Goal: Information Seeking & Learning: Find specific fact

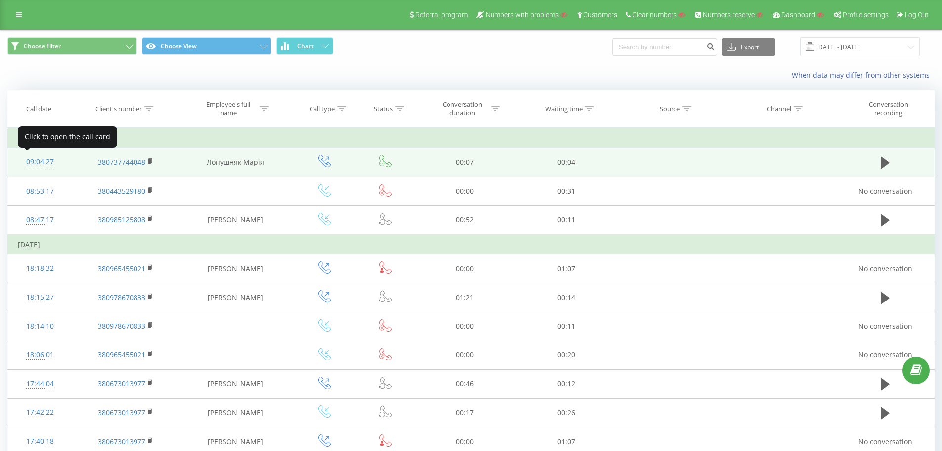
click at [32, 156] on div "09:04:27" at bounding box center [40, 161] width 45 height 19
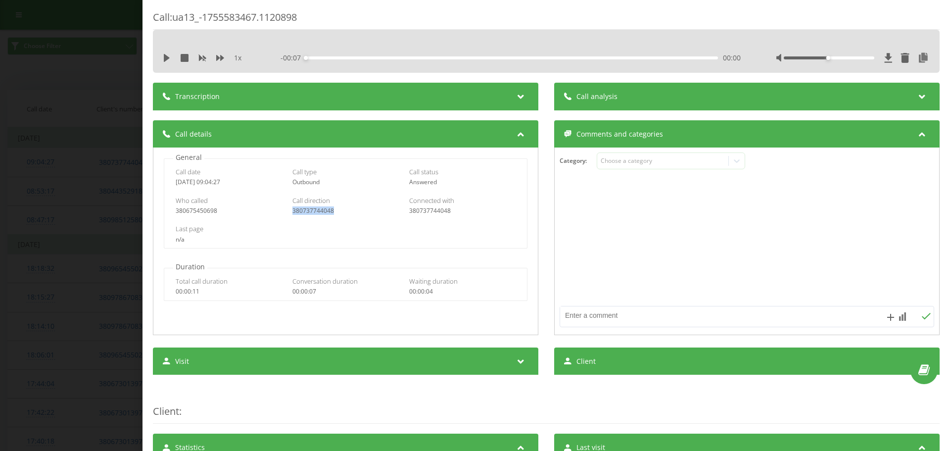
drag, startPoint x: 328, startPoint y: 208, endPoint x: 291, endPoint y: 209, distance: 37.1
click at [292, 209] on div "380737744048" at bounding box center [345, 210] width 106 height 7
copy div "380737744048"
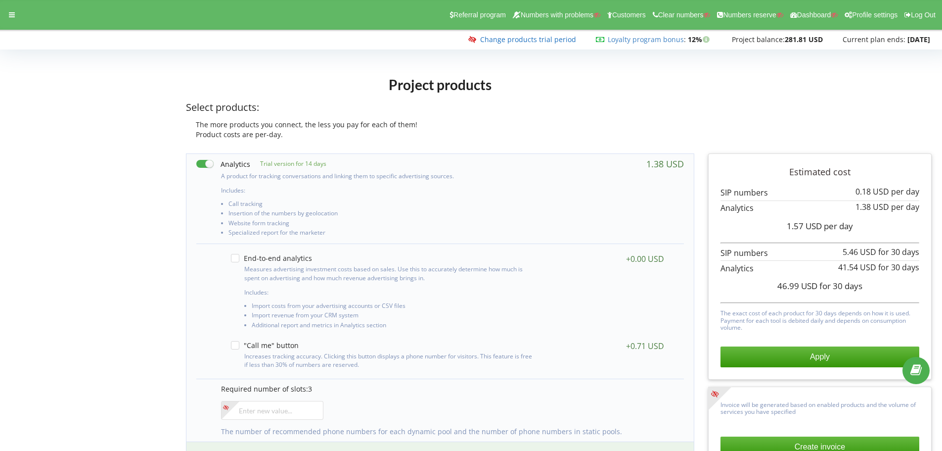
click at [493, 42] on link "Change products trial period" at bounding box center [528, 39] width 96 height 9
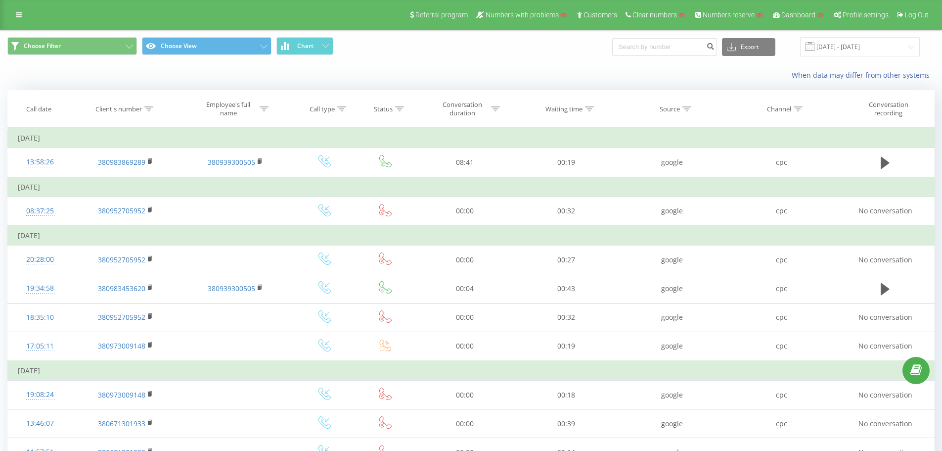
click at [192, 76] on div "When data may differ from other systems" at bounding box center [470, 75] width 941 height 24
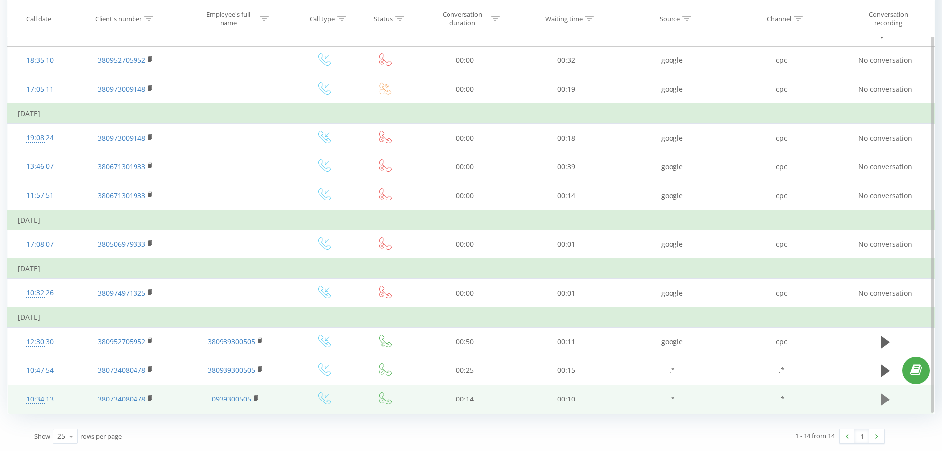
click at [884, 400] on icon at bounding box center [885, 399] width 9 height 12
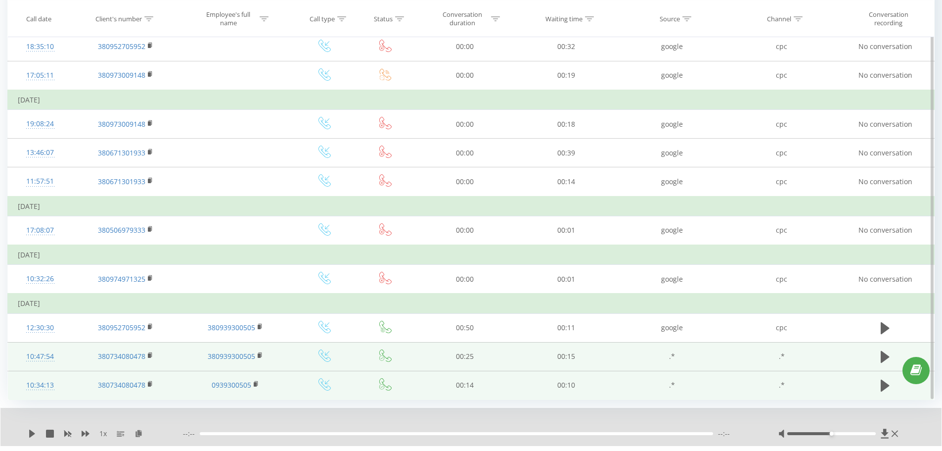
scroll to position [295, 0]
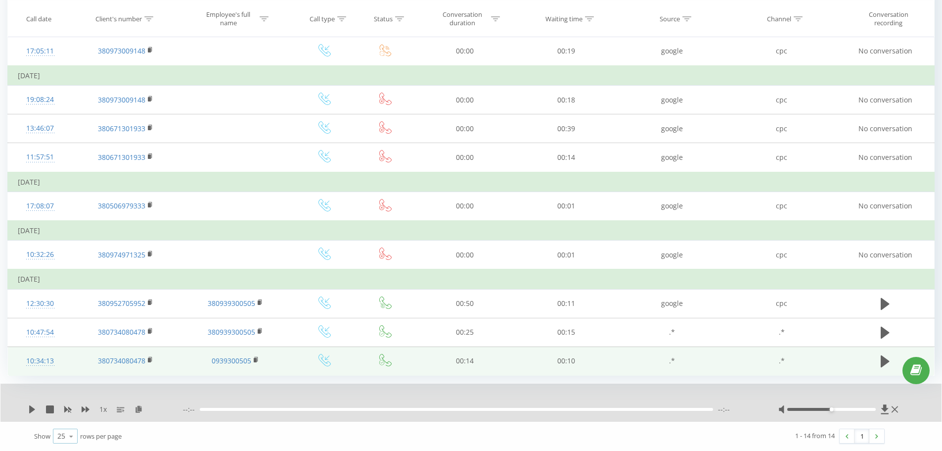
drag, startPoint x: 60, startPoint y: 432, endPoint x: 65, endPoint y: 427, distance: 7.7
click at [60, 432] on div "25" at bounding box center [61, 436] width 8 height 10
click at [67, 419] on span "100" at bounding box center [63, 421] width 12 height 9
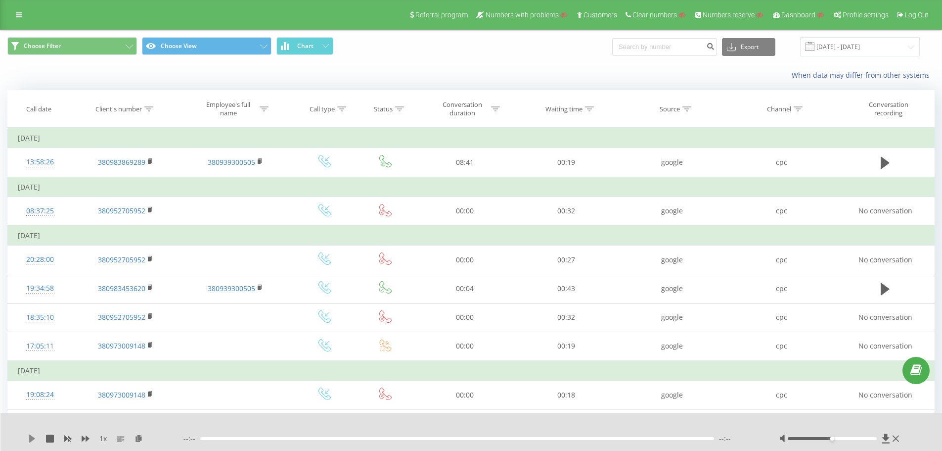
click at [31, 438] on icon at bounding box center [32, 438] width 6 height 8
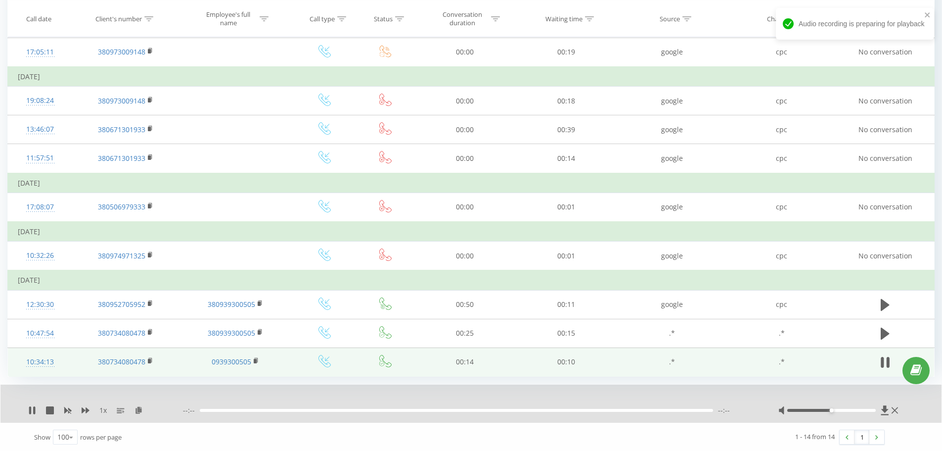
scroll to position [295, 0]
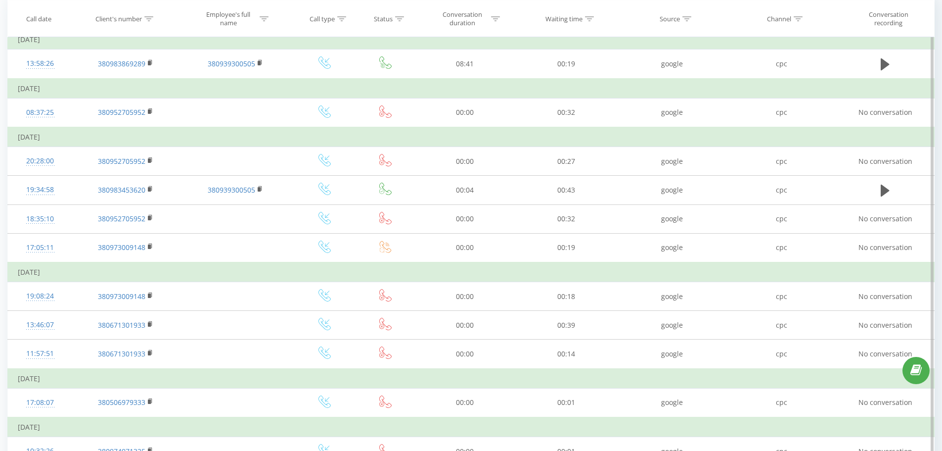
scroll to position [257, 0]
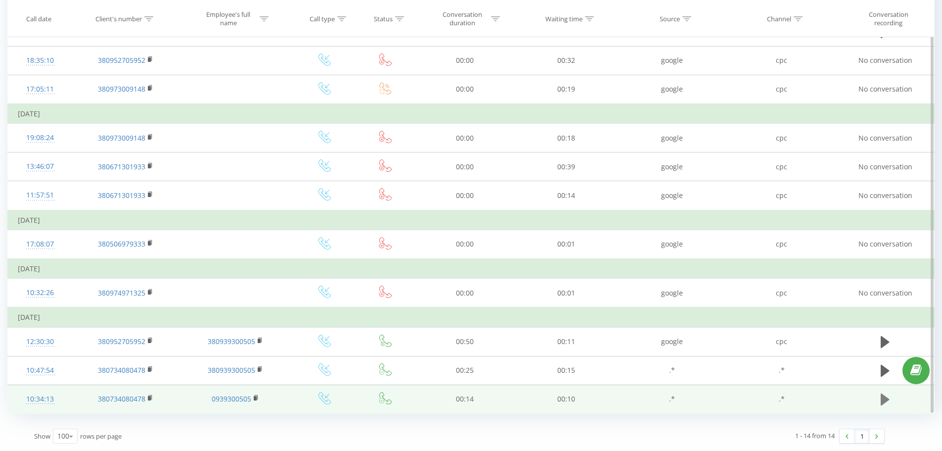
click at [886, 399] on icon at bounding box center [885, 399] width 9 height 12
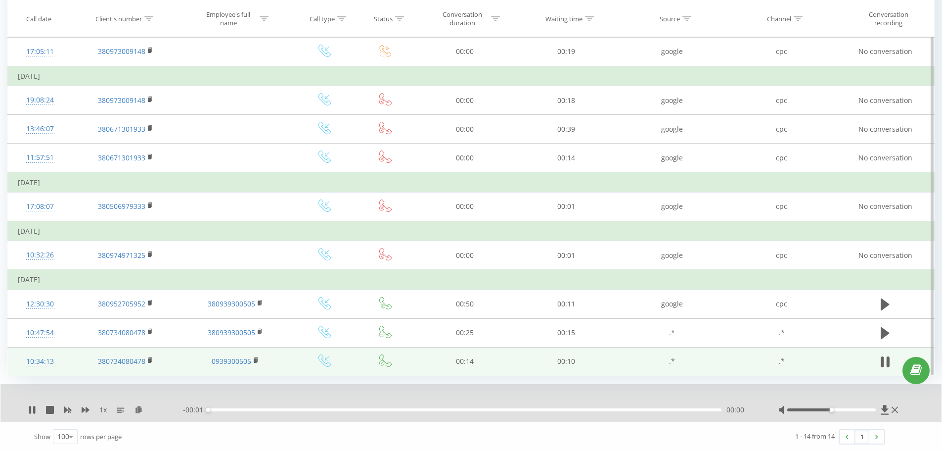
scroll to position [295, 0]
drag, startPoint x: 830, startPoint y: 410, endPoint x: 843, endPoint y: 411, distance: 13.9
click at [843, 411] on div at bounding box center [840, 409] width 122 height 10
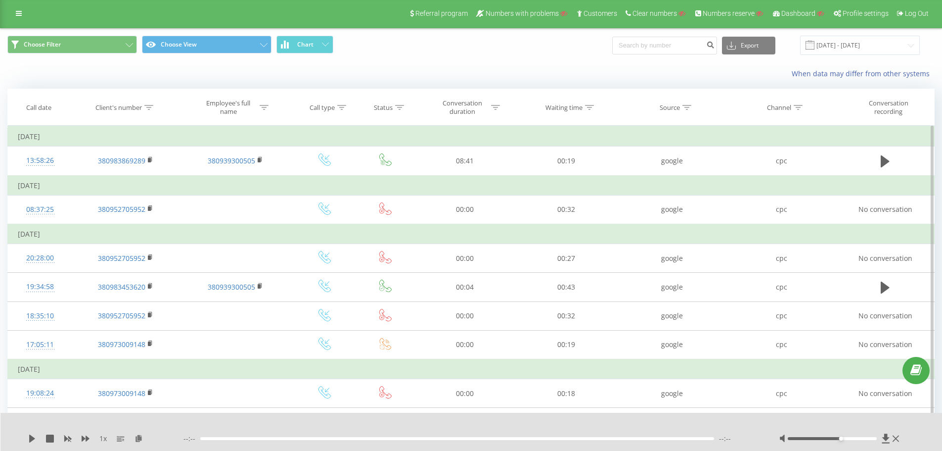
scroll to position [0, 0]
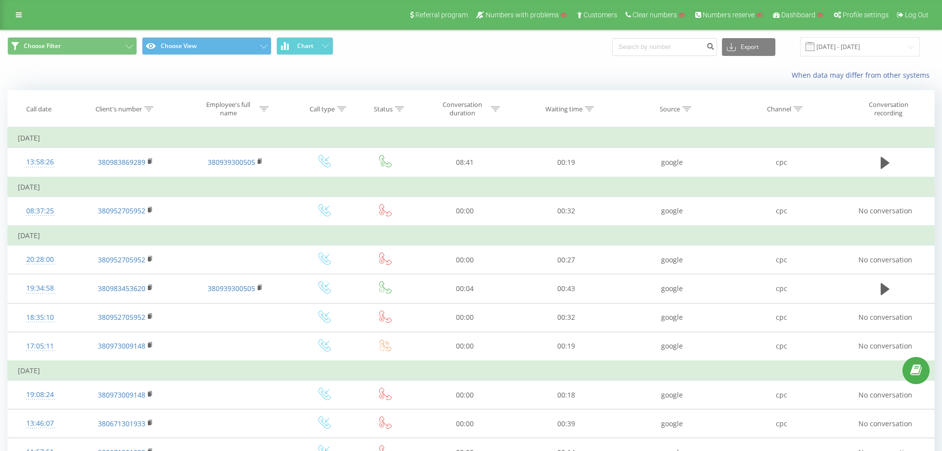
click at [197, 71] on div "When data may differ from other systems" at bounding box center [470, 75] width 941 height 24
click at [198, 71] on div "When data may differ from other systems" at bounding box center [470, 75] width 941 height 24
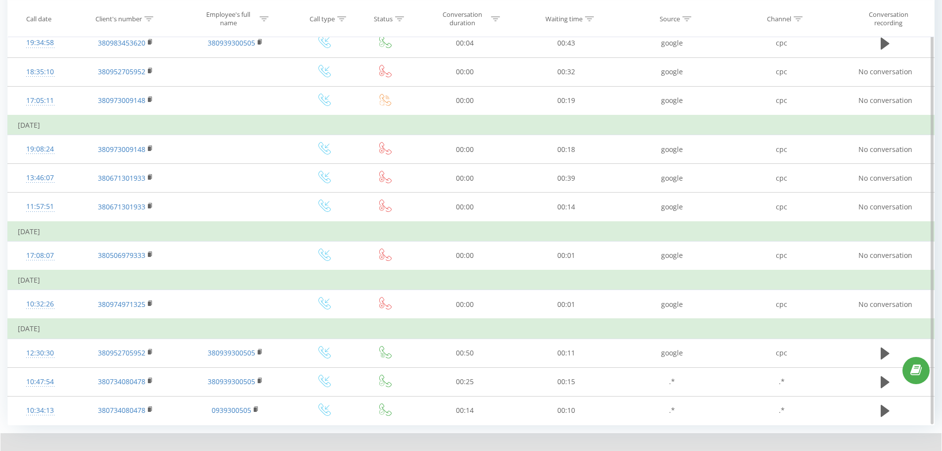
click at [209, 124] on td "Monday, 11 August 2025" at bounding box center [471, 125] width 927 height 20
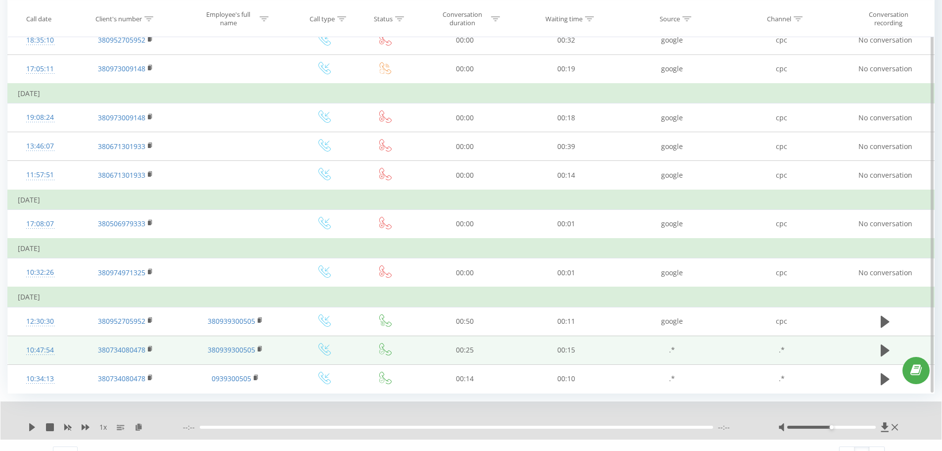
scroll to position [295, 0]
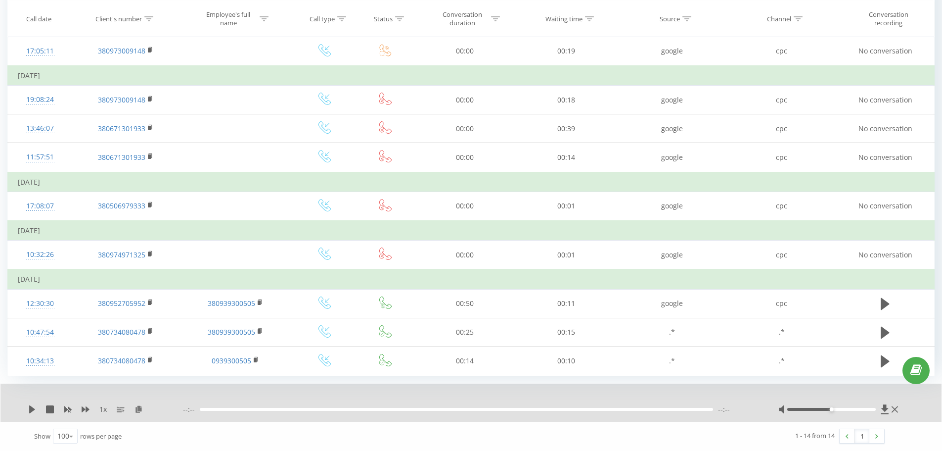
click at [38, 407] on div "1 x" at bounding box center [105, 409] width 155 height 10
click at [33, 408] on icon at bounding box center [32, 409] width 8 height 8
click at [48, 411] on icon at bounding box center [50, 409] width 8 height 8
click at [33, 407] on icon at bounding box center [32, 409] width 8 height 8
drag, startPoint x: 215, startPoint y: 410, endPoint x: 259, endPoint y: 410, distance: 44.5
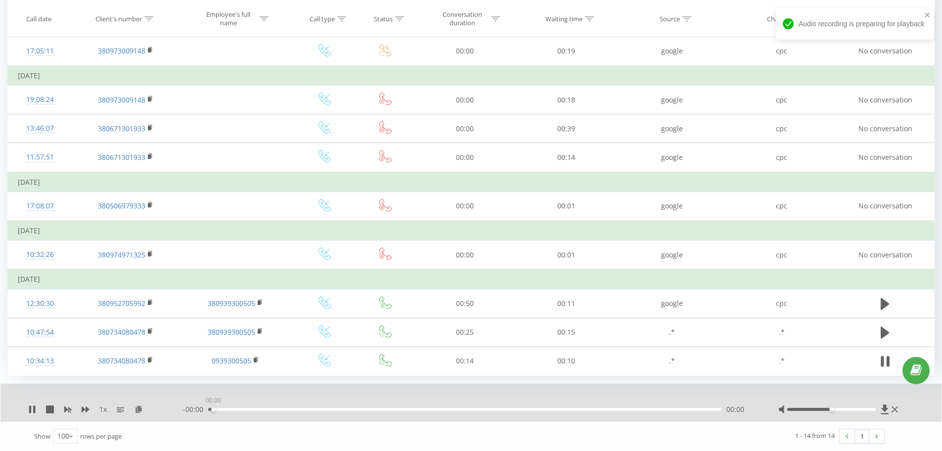
click at [257, 410] on div "00:00" at bounding box center [465, 409] width 514 height 3
click at [47, 411] on icon at bounding box center [50, 409] width 8 height 8
click at [26, 409] on div "1 x - 00:01 00:00 00:00" at bounding box center [470, 402] width 941 height 38
click at [30, 408] on icon at bounding box center [32, 409] width 8 height 8
click at [50, 409] on icon at bounding box center [50, 409] width 8 height 8
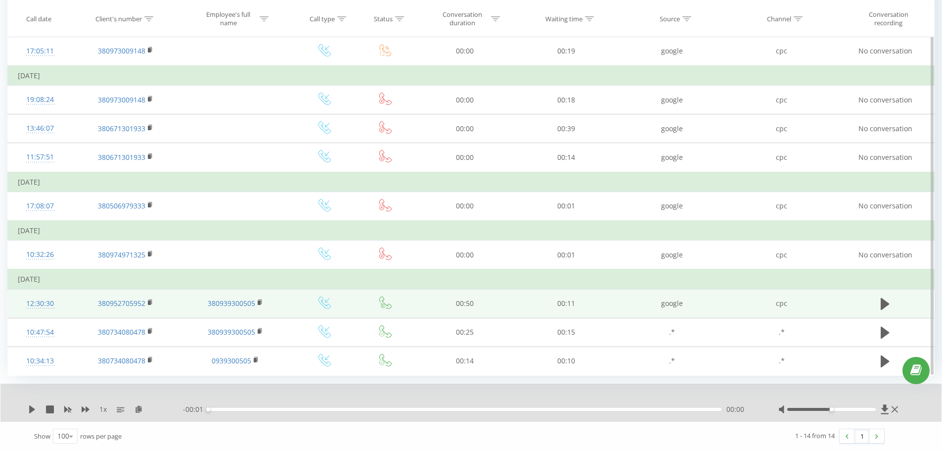
click at [50, 309] on div "12:30:30" at bounding box center [40, 303] width 45 height 19
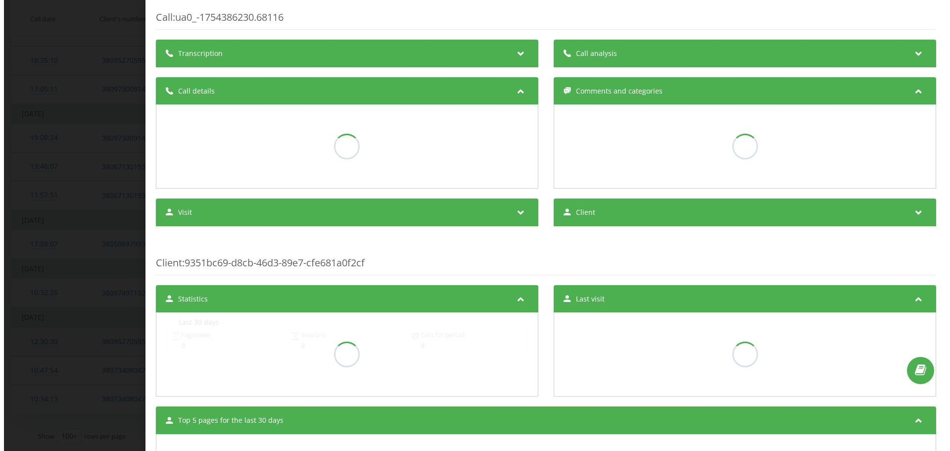
scroll to position [257, 0]
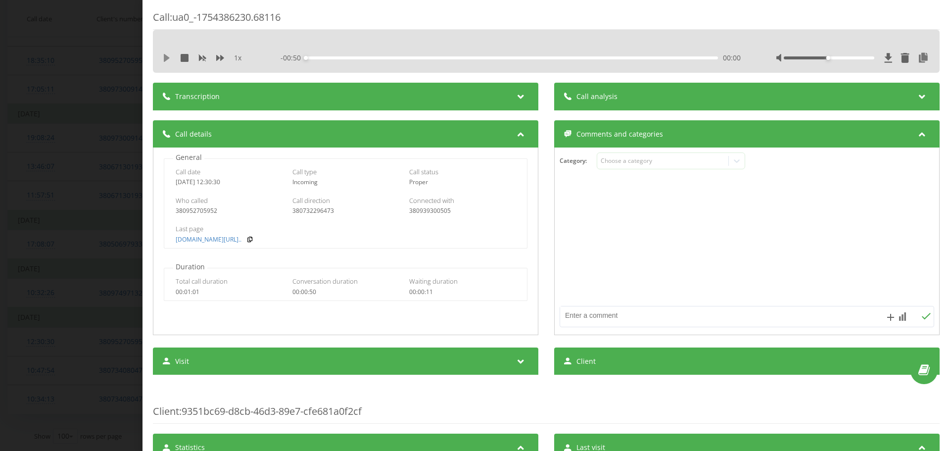
click at [167, 57] on icon at bounding box center [167, 58] width 6 height 8
click at [620, 38] on div at bounding box center [545, 42] width 617 height 11
drag, startPoint x: 280, startPoint y: 57, endPoint x: 303, endPoint y: 57, distance: 23.3
click at [303, 57] on div "1 x - 00:29 00:20 00:20" at bounding box center [546, 57] width 772 height 15
click at [283, 43] on div at bounding box center [545, 42] width 617 height 11
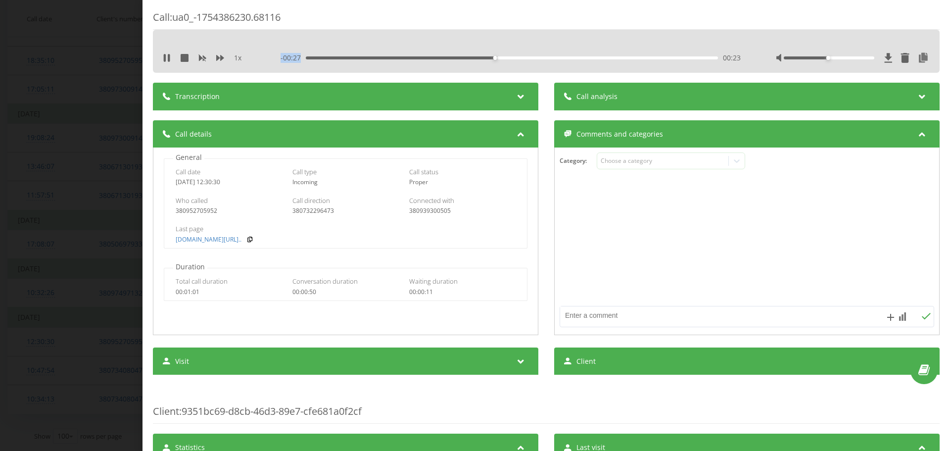
drag, startPoint x: 278, startPoint y: 56, endPoint x: 298, endPoint y: 56, distance: 20.8
click at [298, 56] on div "1 x - 00:27 00:23 00:23" at bounding box center [546, 57] width 772 height 15
click at [287, 48] on div "1 x - 00:26 00:23 00:23" at bounding box center [546, 51] width 787 height 43
drag, startPoint x: 298, startPoint y: 58, endPoint x: 278, endPoint y: 57, distance: 19.8
click at [281, 57] on span "- 00:26" at bounding box center [293, 58] width 25 height 10
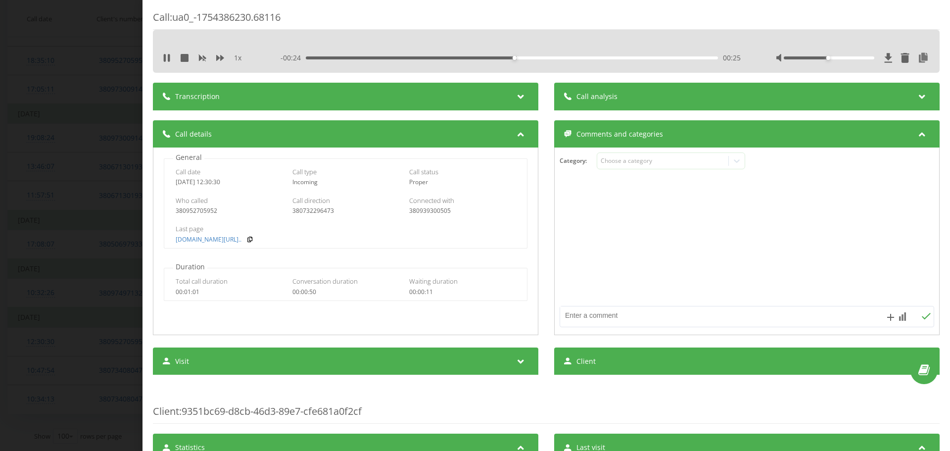
click at [288, 57] on span "- 00:24" at bounding box center [293, 58] width 25 height 10
drag, startPoint x: 275, startPoint y: 57, endPoint x: 299, endPoint y: 58, distance: 23.8
click at [299, 58] on div "1 x - 00:23 00:26 00:26" at bounding box center [546, 57] width 772 height 15
click at [297, 72] on div "1 x - 00:21 00:29 00:29" at bounding box center [546, 51] width 787 height 43
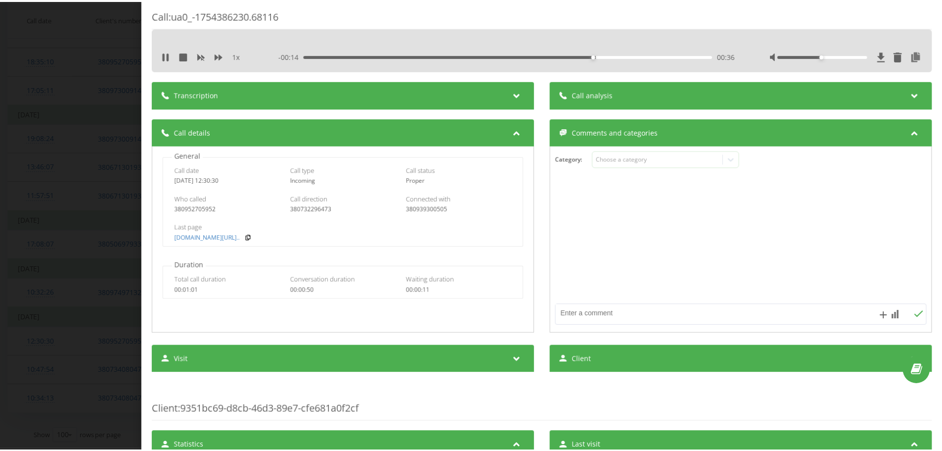
scroll to position [0, 0]
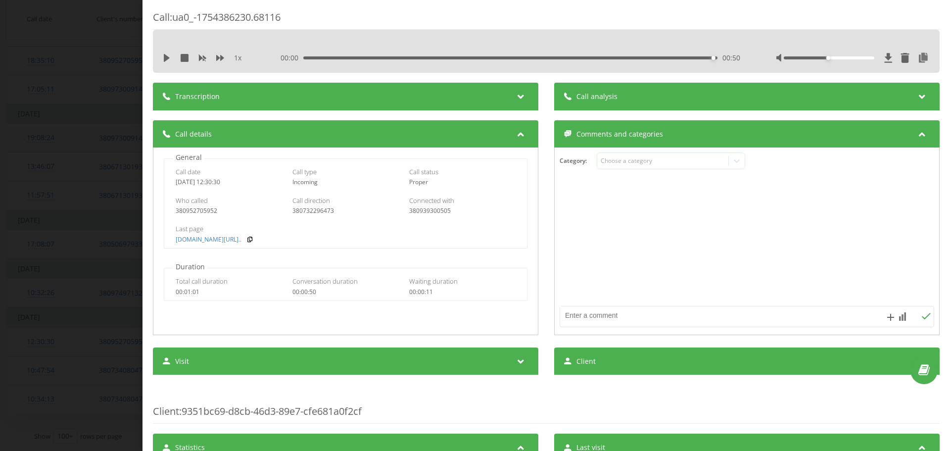
click at [41, 144] on div "Call : ua0_-1754386230.68116 1 x 00:00 00:50 00:50 Transcription For AI analysi…" at bounding box center [475, 225] width 950 height 451
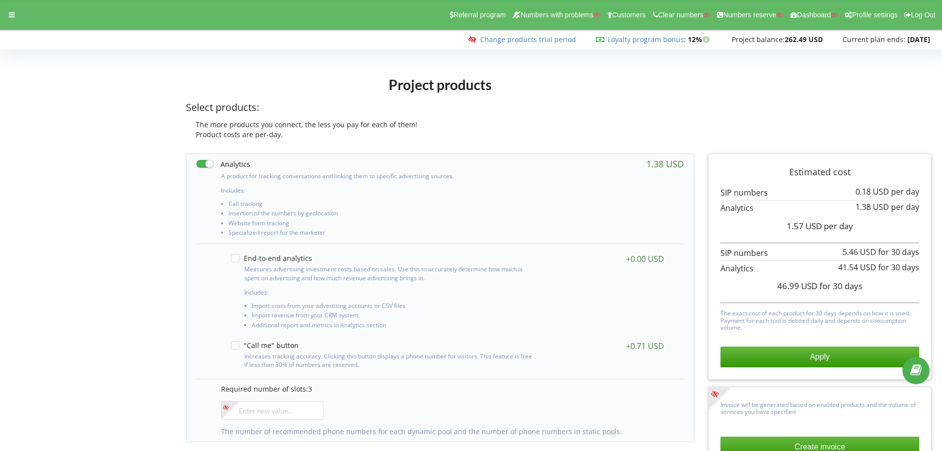
click at [690, 121] on div "The more products you connect, the less you pay for each of them!" at bounding box center [440, 125] width 509 height 10
click at [11, 14] on icon at bounding box center [12, 14] width 6 height 7
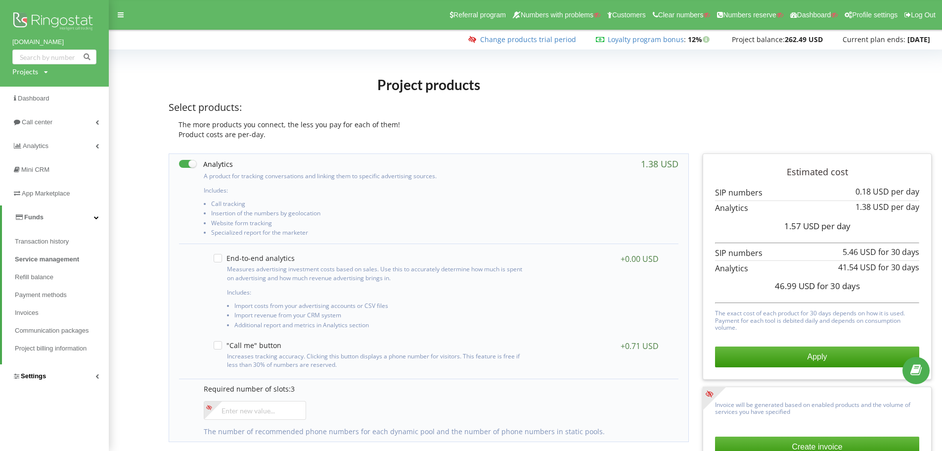
click at [59, 379] on link "Settings" at bounding box center [54, 376] width 109 height 24
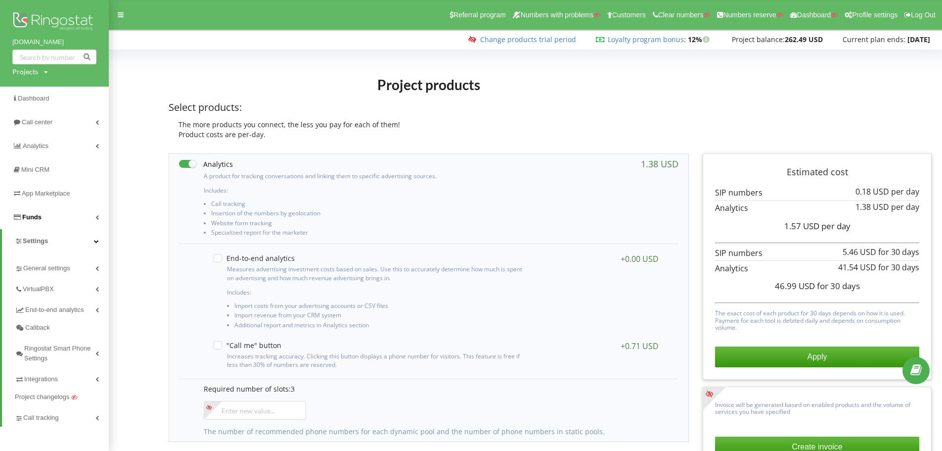
click at [30, 218] on span "Funds" at bounding box center [31, 216] width 19 height 7
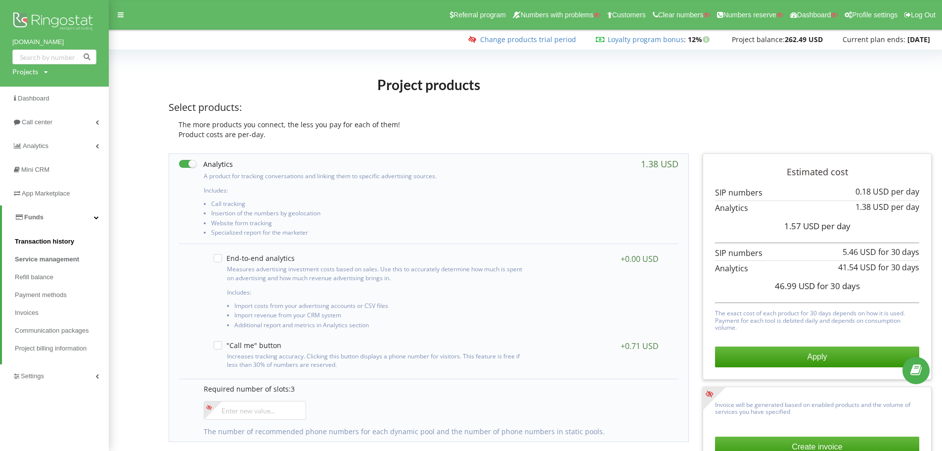
click at [37, 237] on span "Transaction history" at bounding box center [44, 241] width 59 height 10
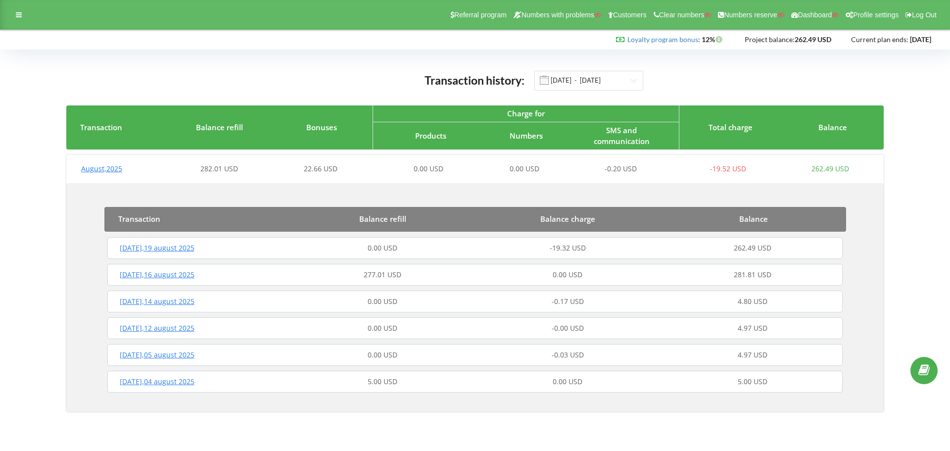
click at [246, 250] on div "[DATE]" at bounding box center [197, 248] width 185 height 10
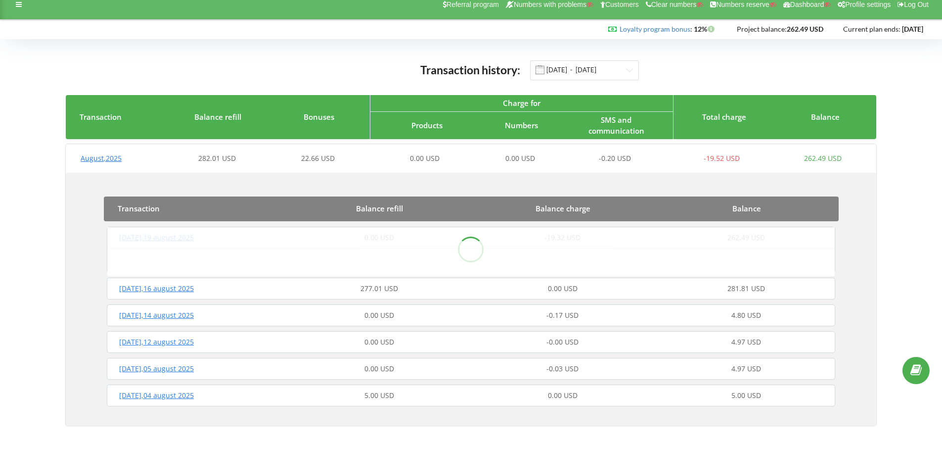
scroll to position [11, 0]
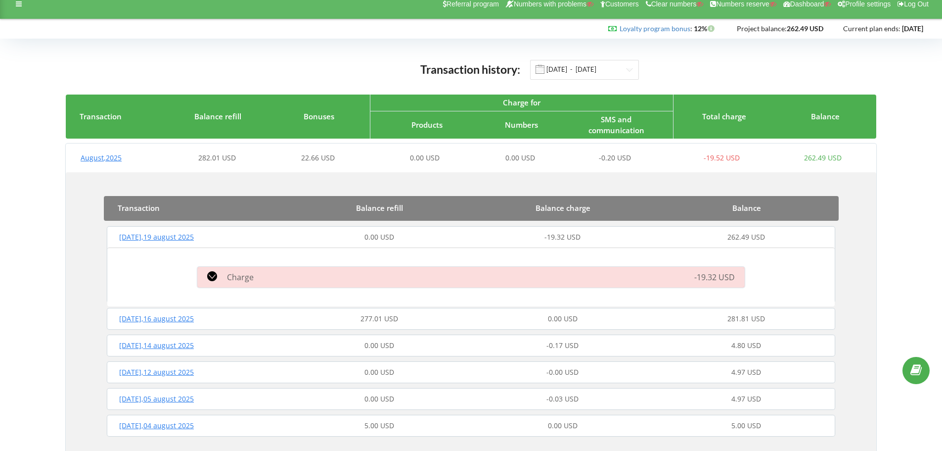
click at [283, 275] on div "Charge" at bounding box center [383, 277] width 384 height 12
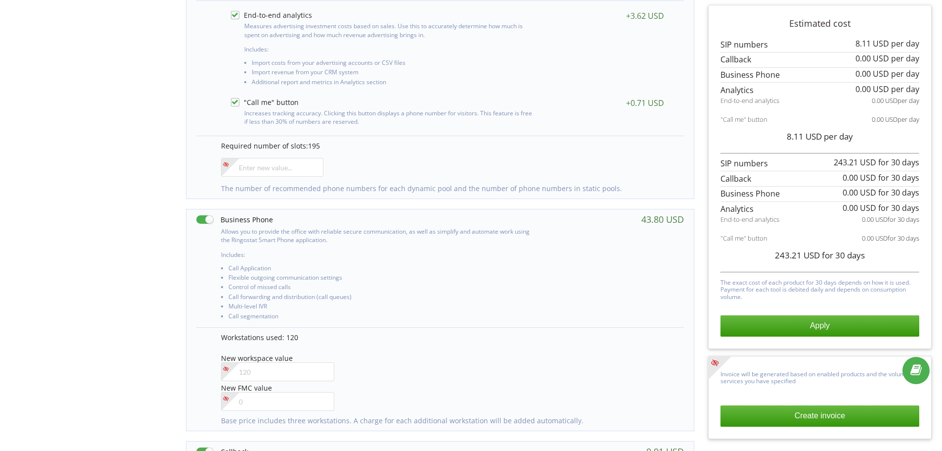
scroll to position [297, 0]
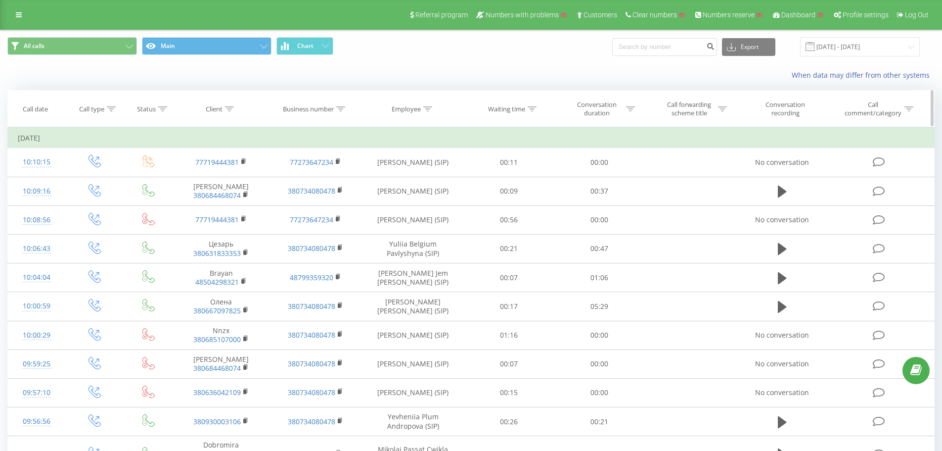
click at [232, 107] on icon at bounding box center [229, 108] width 9 height 5
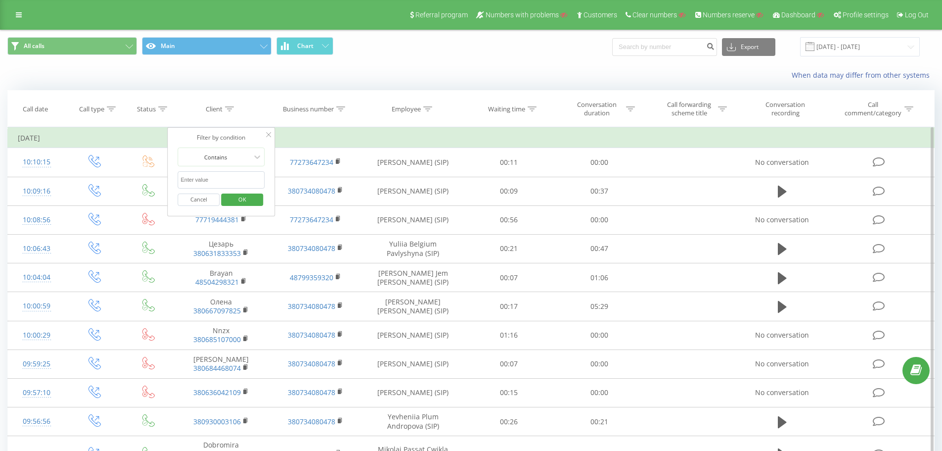
click at [216, 177] on input "text" at bounding box center [221, 179] width 87 height 17
click button "OK" at bounding box center [242, 199] width 42 height 12
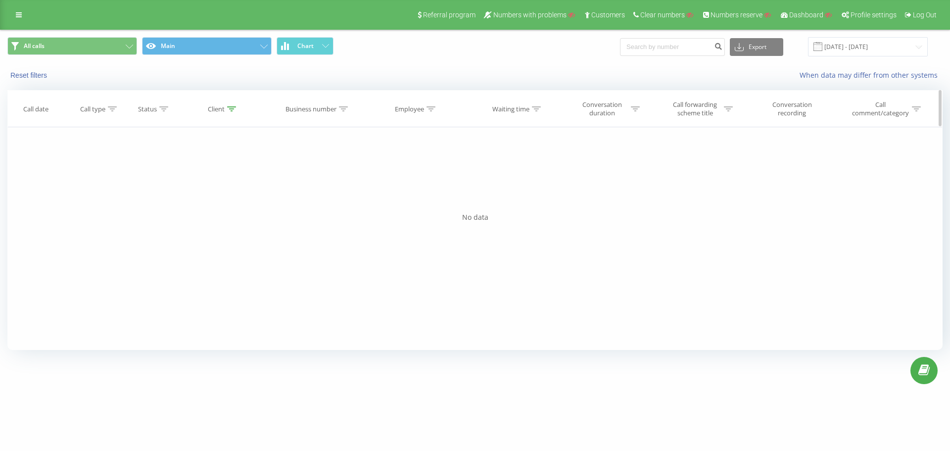
click at [233, 115] on th "Client" at bounding box center [223, 109] width 95 height 37
drag, startPoint x: 230, startPoint y: 111, endPoint x: 225, endPoint y: 122, distance: 12.4
click at [230, 111] on icon at bounding box center [231, 108] width 9 height 5
click at [219, 176] on input "77273647234" at bounding box center [223, 179] width 87 height 17
type input "77273647234"
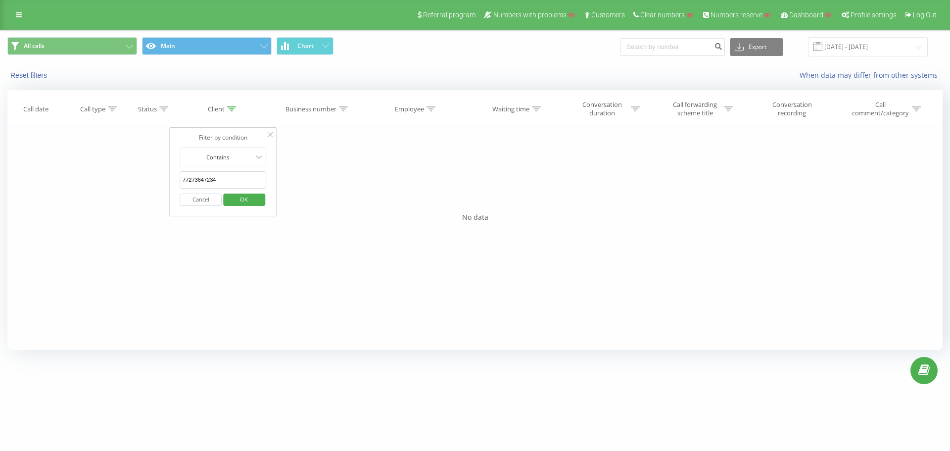
click button "OK" at bounding box center [244, 199] width 42 height 12
click at [230, 114] on th "Client" at bounding box center [223, 109] width 95 height 37
click at [226, 112] on div "Client" at bounding box center [222, 109] width 28 height 8
click at [271, 135] on icon at bounding box center [270, 134] width 5 height 5
click at [227, 108] on div "Client" at bounding box center [222, 109] width 28 height 8
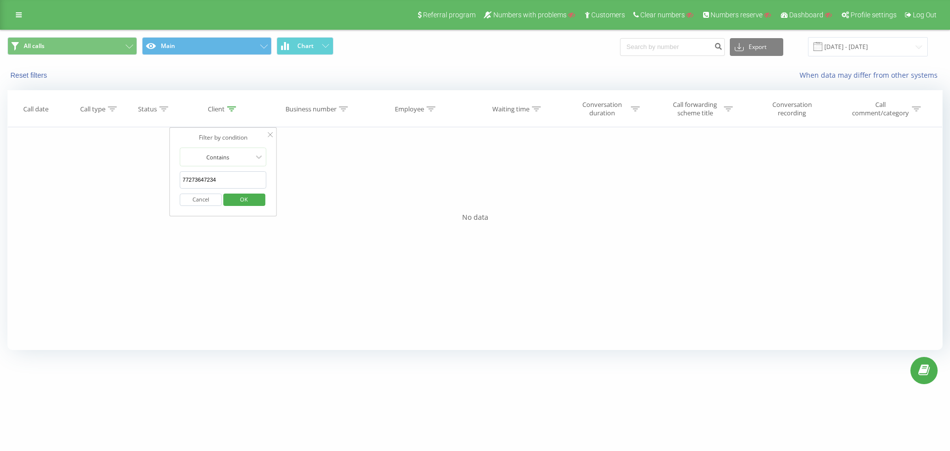
click at [234, 186] on input "77273647234" at bounding box center [223, 179] width 87 height 17
click at [254, 200] on span "OK" at bounding box center [244, 198] width 28 height 15
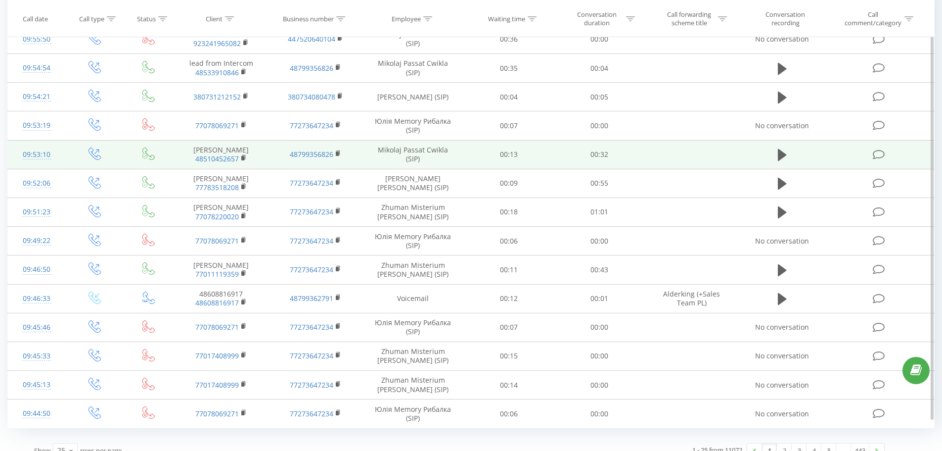
scroll to position [454, 0]
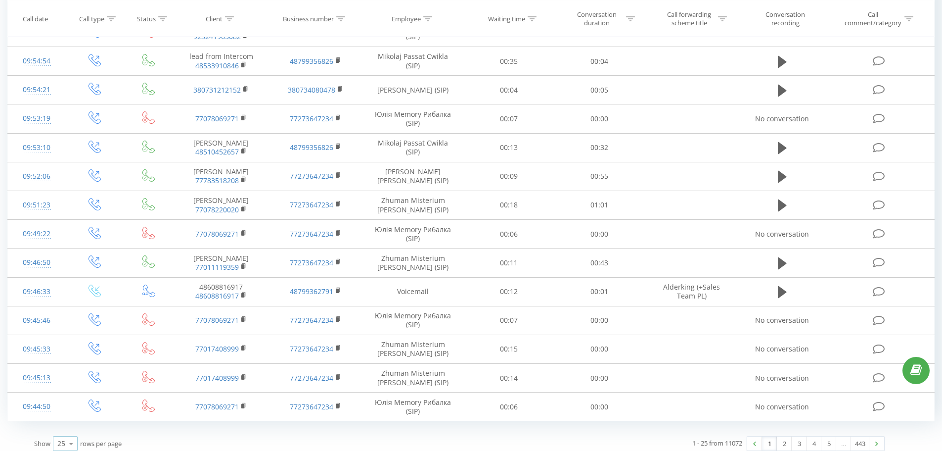
click at [69, 435] on icon at bounding box center [71, 443] width 15 height 19
click at [70, 425] on div "100" at bounding box center [65, 429] width 24 height 14
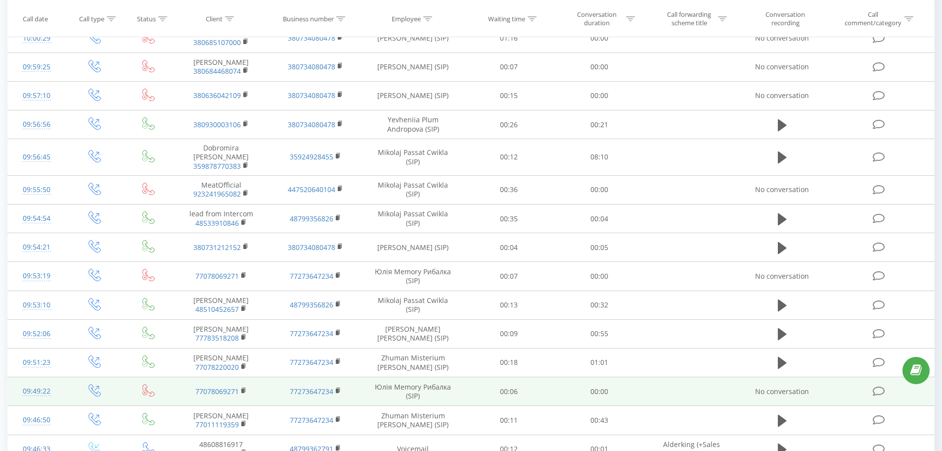
scroll to position [346, 0]
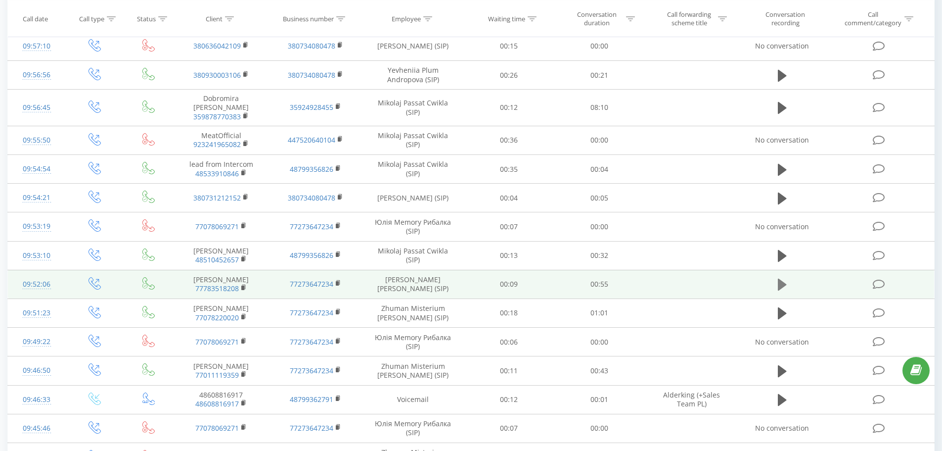
click at [781, 279] on icon at bounding box center [782, 285] width 9 height 12
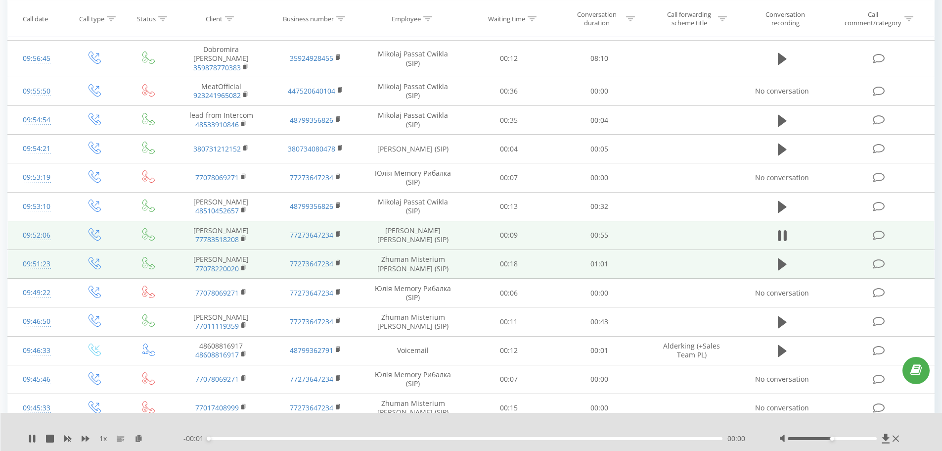
scroll to position [396, 0]
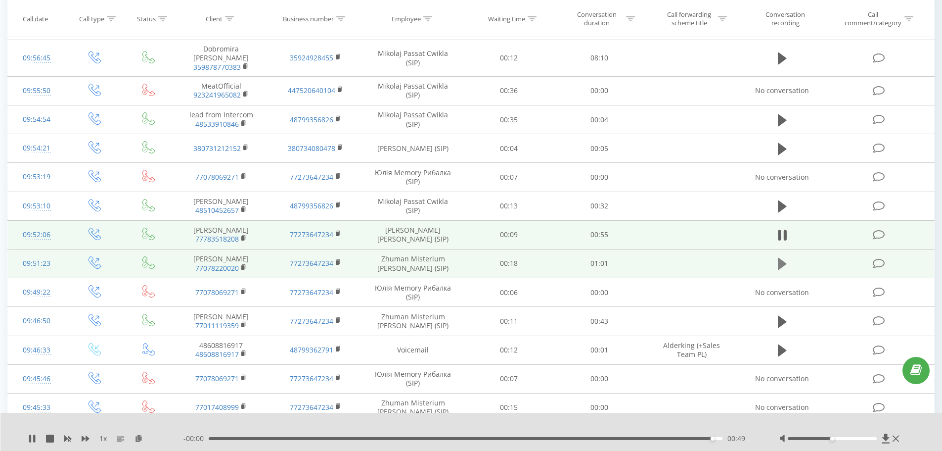
click at [784, 258] on icon at bounding box center [782, 264] width 9 height 12
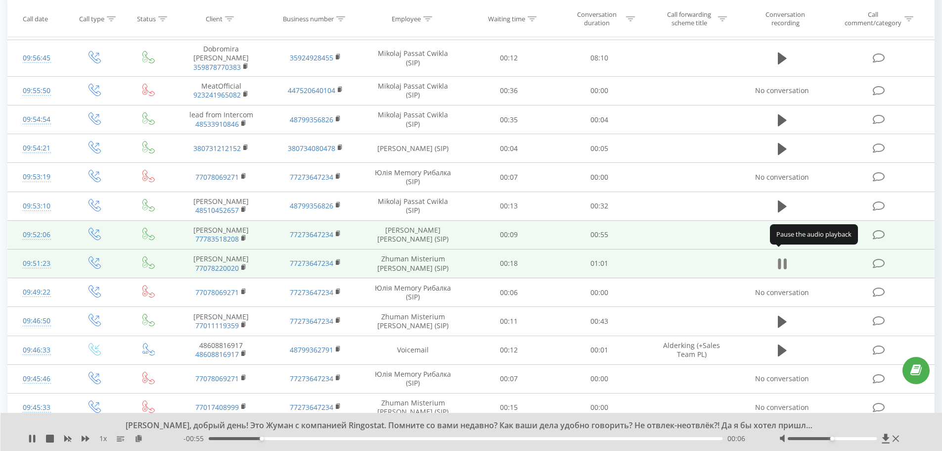
click at [775, 256] on button at bounding box center [782, 263] width 15 height 15
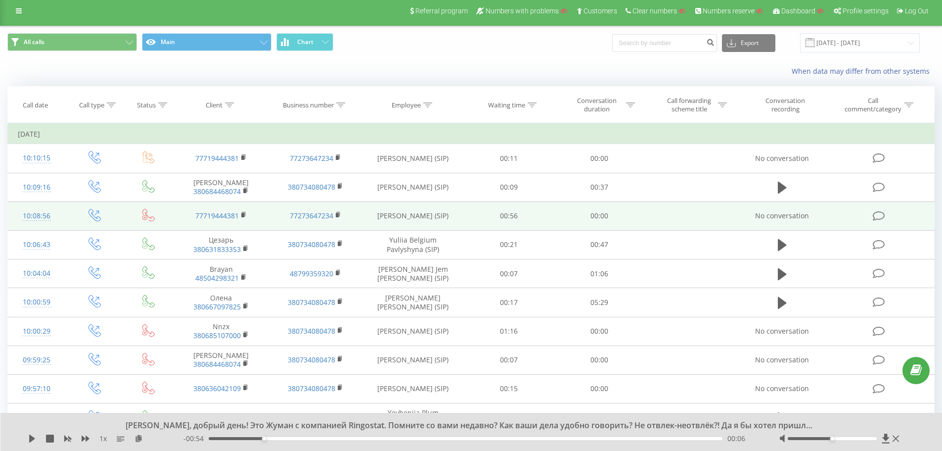
scroll to position [0, 0]
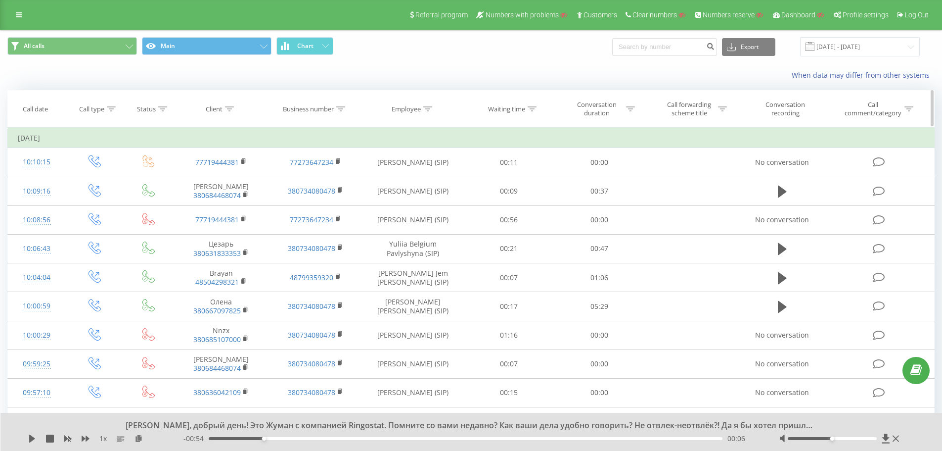
click at [229, 108] on icon at bounding box center [229, 108] width 9 height 5
click at [217, 175] on input "text" at bounding box center [221, 179] width 87 height 17
paste input "77027542965"
click at [243, 196] on span "OK" at bounding box center [243, 198] width 28 height 15
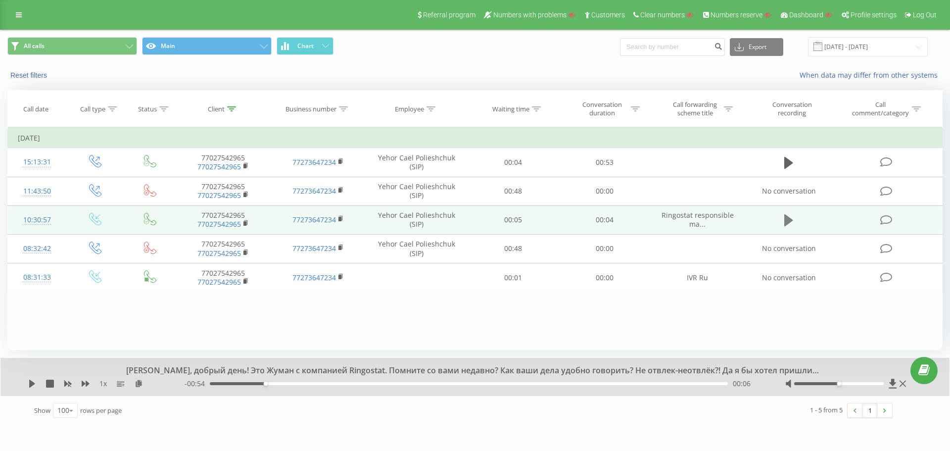
click at [787, 215] on icon at bounding box center [788, 220] width 9 height 14
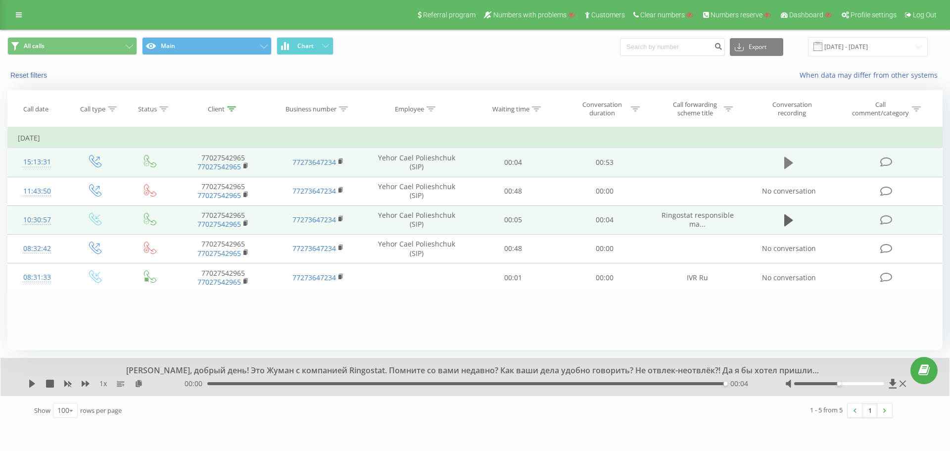
click at [791, 160] on icon at bounding box center [788, 163] width 9 height 14
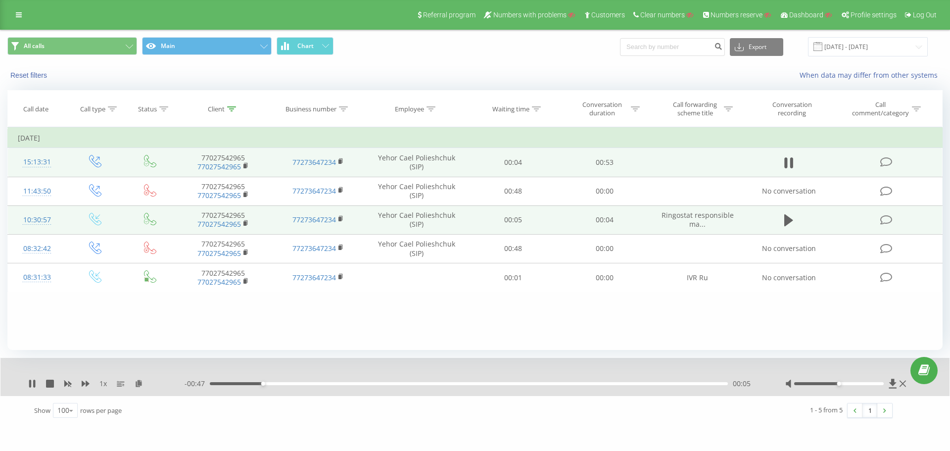
click at [344, 384] on div "00:05" at bounding box center [469, 383] width 518 height 3
click at [428, 383] on div "00:22" at bounding box center [469, 383] width 518 height 3
click at [501, 384] on div "00:30" at bounding box center [469, 383] width 518 height 3
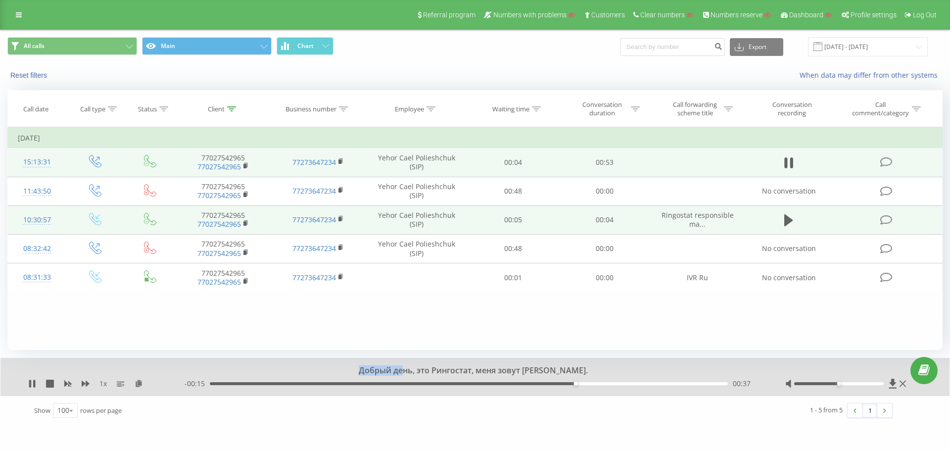
drag, startPoint x: 536, startPoint y: 369, endPoint x: 427, endPoint y: 367, distance: 108.9
click at [425, 365] on div "Добрый день, это Рингостат, меня зовут Егор." at bounding box center [468, 370] width 704 height 11
click at [478, 373] on div "Добрый день, это Рингостат, меня зовут Егор." at bounding box center [468, 370] width 704 height 11
click at [229, 108] on icon at bounding box center [231, 108] width 9 height 5
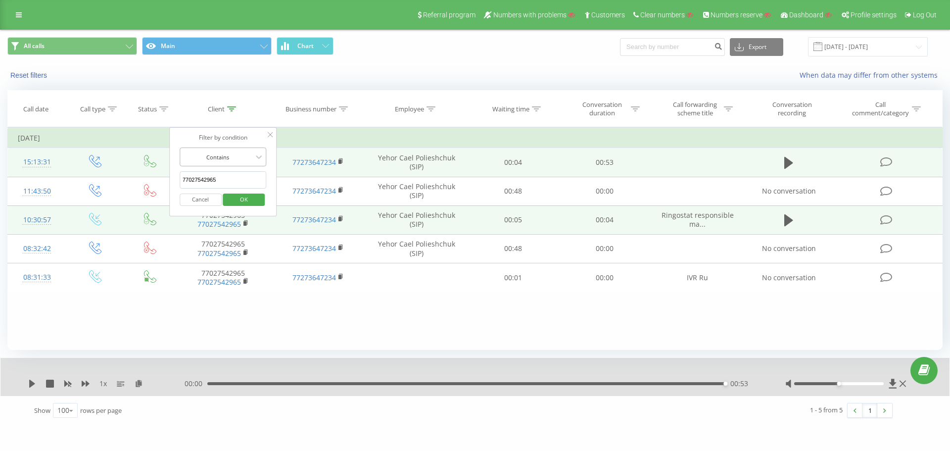
click at [235, 157] on div at bounding box center [218, 156] width 70 height 9
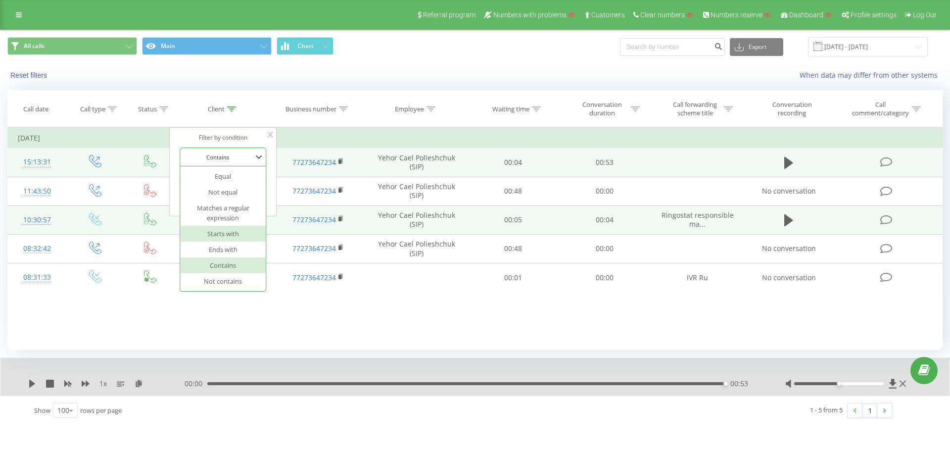
click at [232, 233] on div "Starts with" at bounding box center [223, 234] width 86 height 16
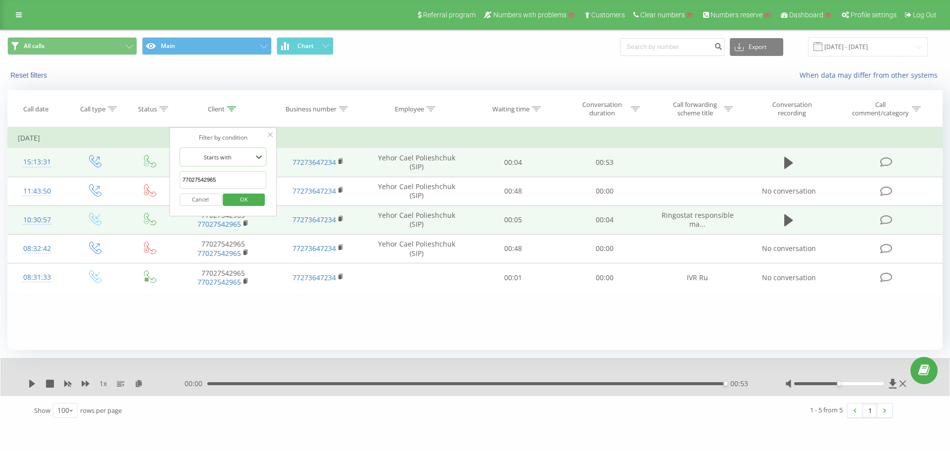
click at [224, 179] on input "77027542965" at bounding box center [223, 179] width 87 height 17
type input "77"
click button "OK" at bounding box center [244, 199] width 42 height 12
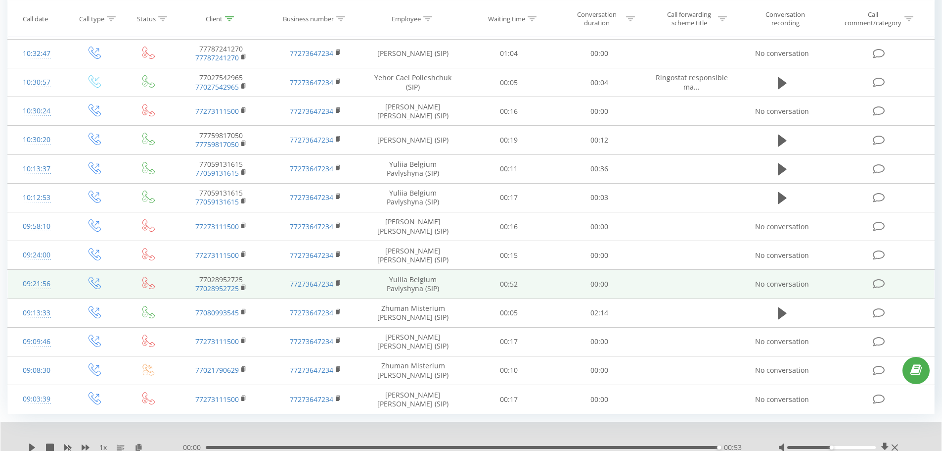
scroll to position [2671, 0]
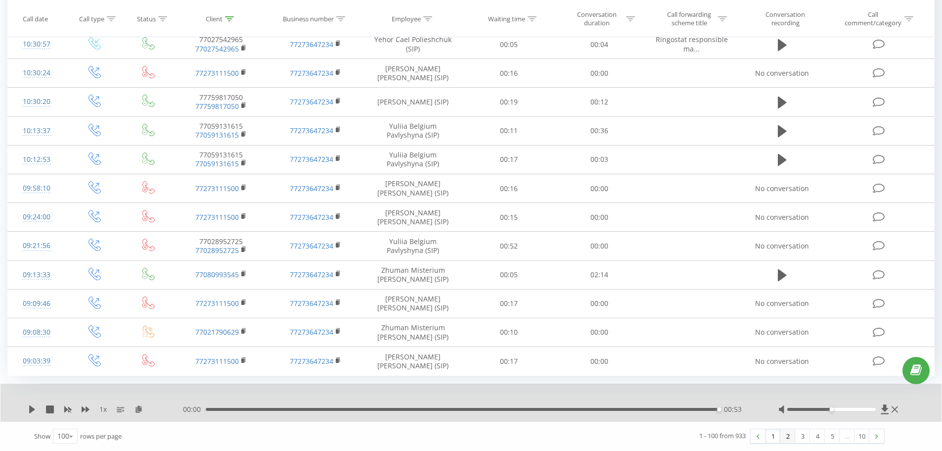
click at [790, 433] on link "2" at bounding box center [788, 436] width 15 height 14
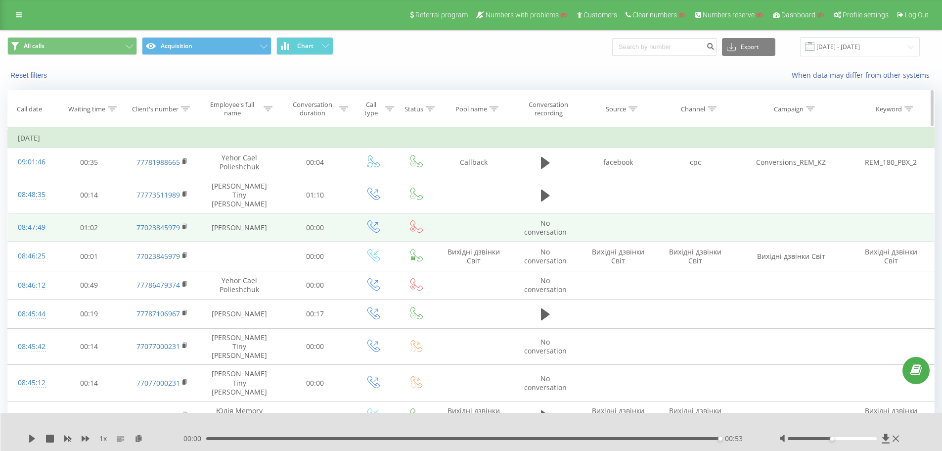
click at [187, 107] on icon at bounding box center [185, 108] width 9 height 5
click at [161, 176] on input "text" at bounding box center [162, 179] width 87 height 17
click button "OK" at bounding box center [183, 199] width 42 height 12
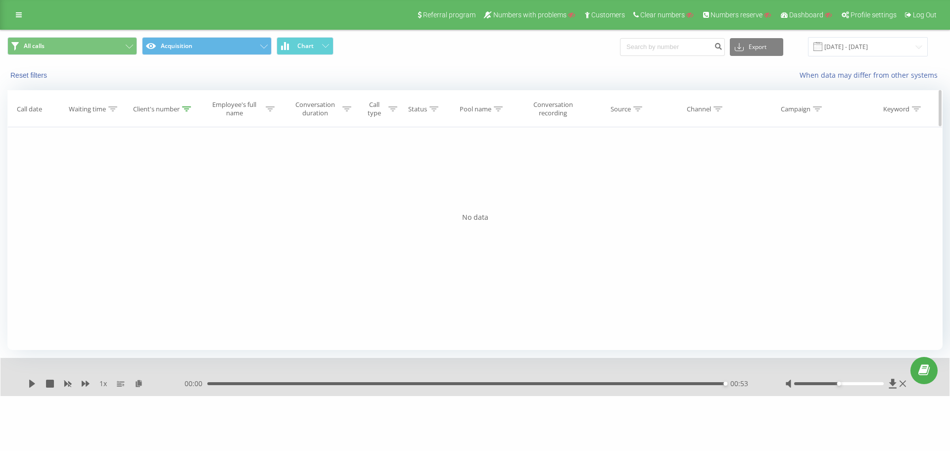
click at [186, 107] on icon at bounding box center [186, 108] width 9 height 5
click at [141, 176] on input "3214" at bounding box center [163, 179] width 87 height 17
type input "77273643214"
click button "OK" at bounding box center [184, 199] width 42 height 12
click at [794, 183] on div "Filter by condition Equal Cancel OK Filter by condition Contains 77273643214 Ca…" at bounding box center [474, 238] width 935 height 223
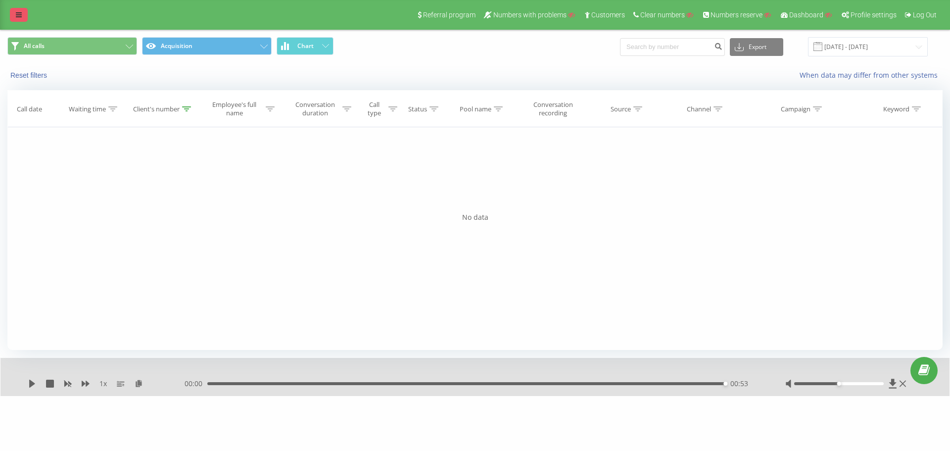
click at [21, 17] on icon at bounding box center [19, 14] width 6 height 7
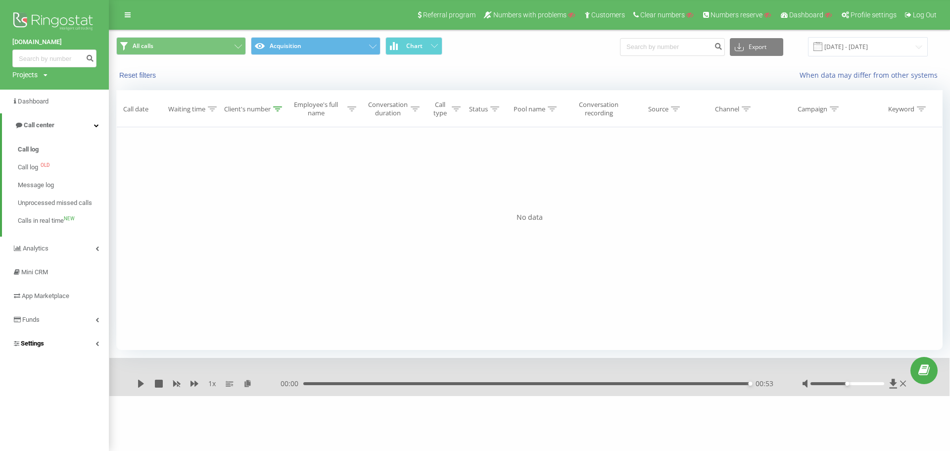
click at [50, 342] on link "Settings" at bounding box center [54, 343] width 109 height 24
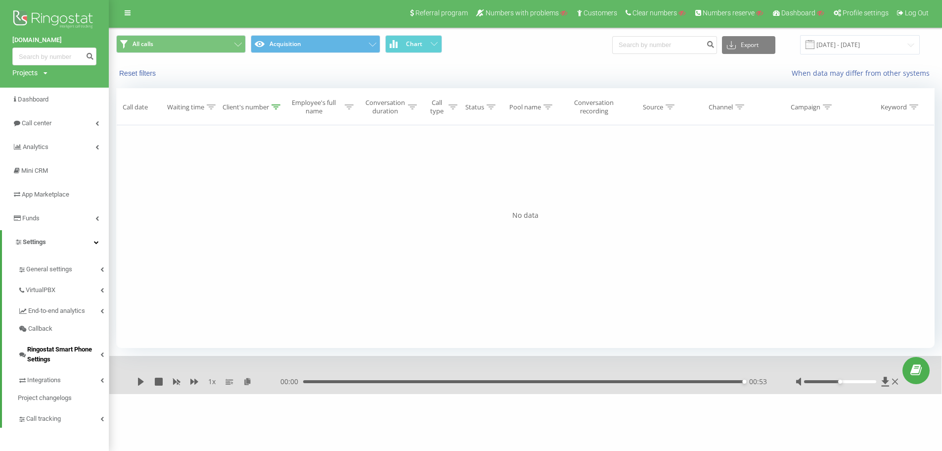
scroll to position [4, 0]
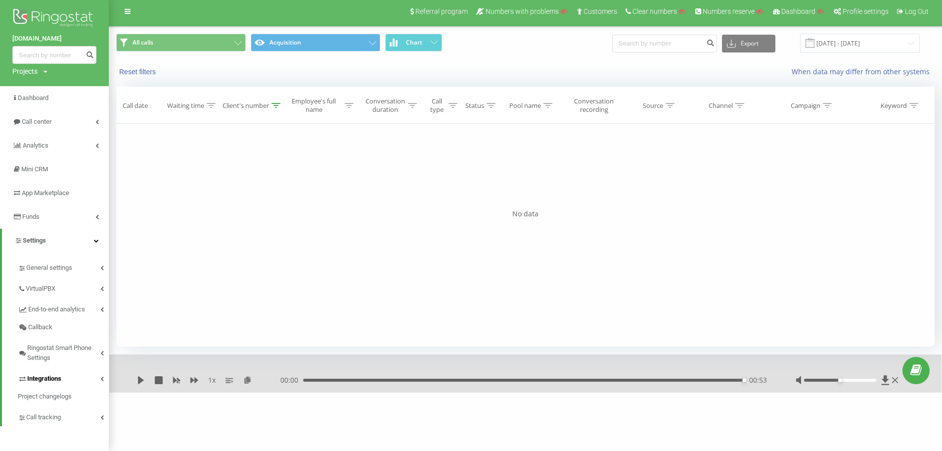
click at [56, 376] on span "Integrations" at bounding box center [44, 379] width 34 height 10
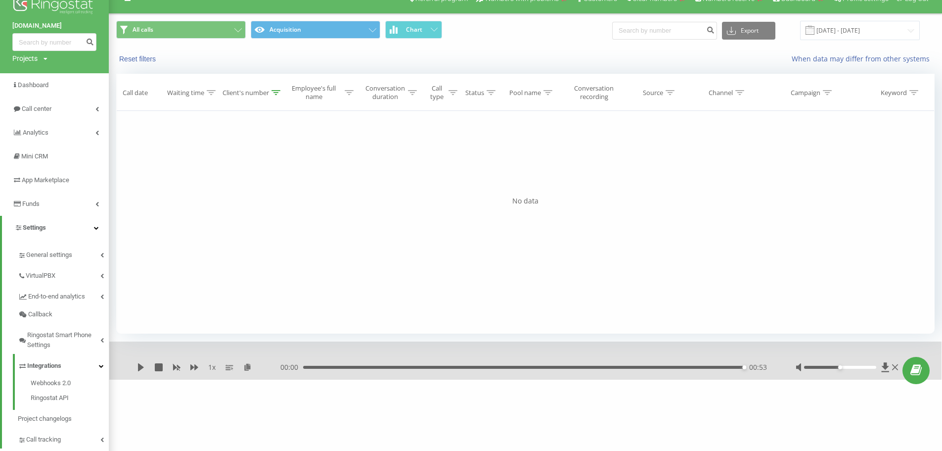
scroll to position [39, 0]
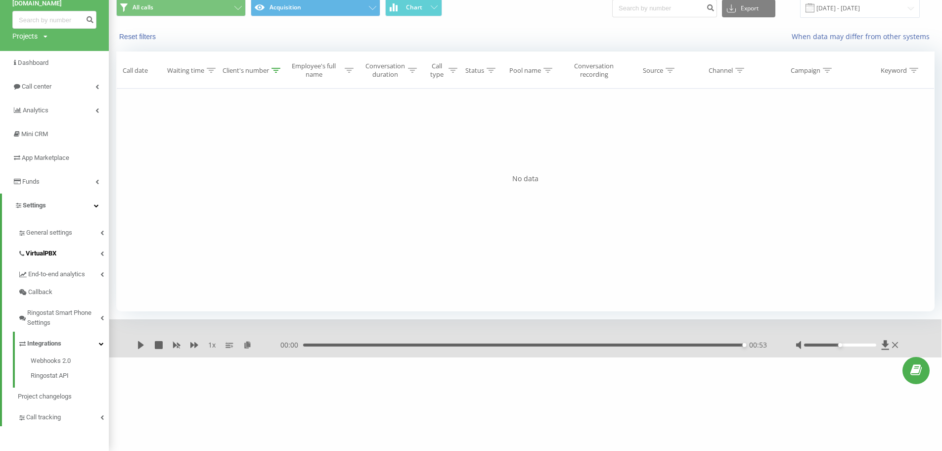
click at [53, 254] on span "VirtualPBX" at bounding box center [41, 253] width 31 height 10
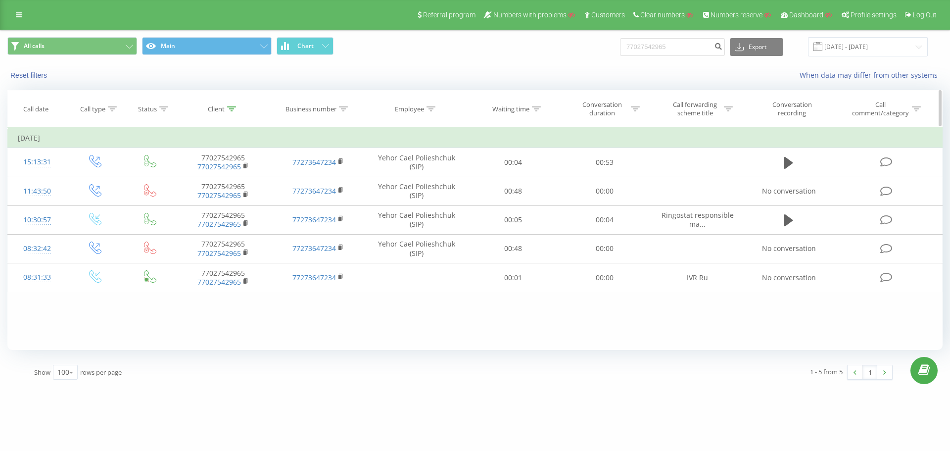
click at [232, 106] on icon at bounding box center [231, 108] width 9 height 5
click at [222, 178] on input "77027542965" at bounding box center [223, 179] width 87 height 17
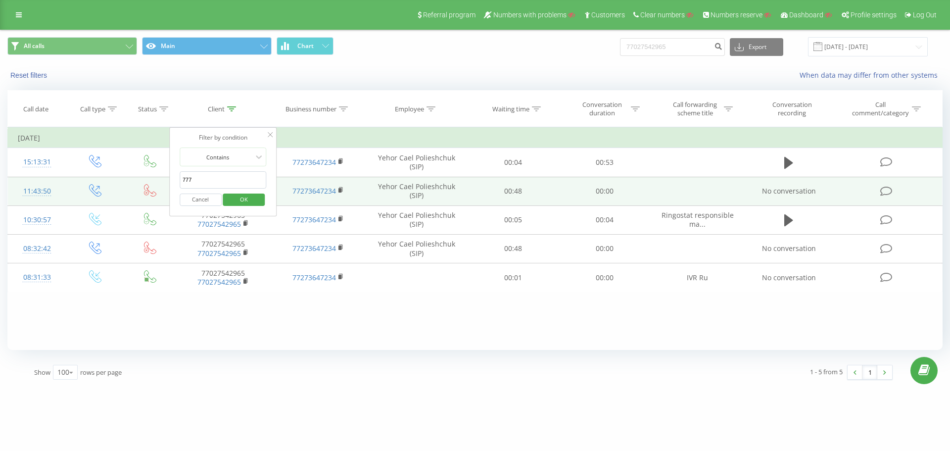
type input "777"
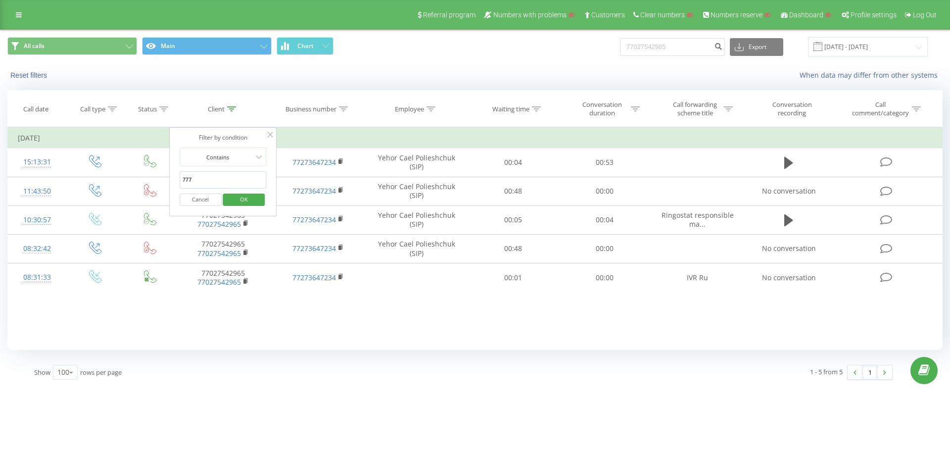
click at [365, 81] on div "Reset filters When data may differ from other systems" at bounding box center [474, 75] width 949 height 24
click at [271, 132] on div at bounding box center [270, 135] width 5 height 10
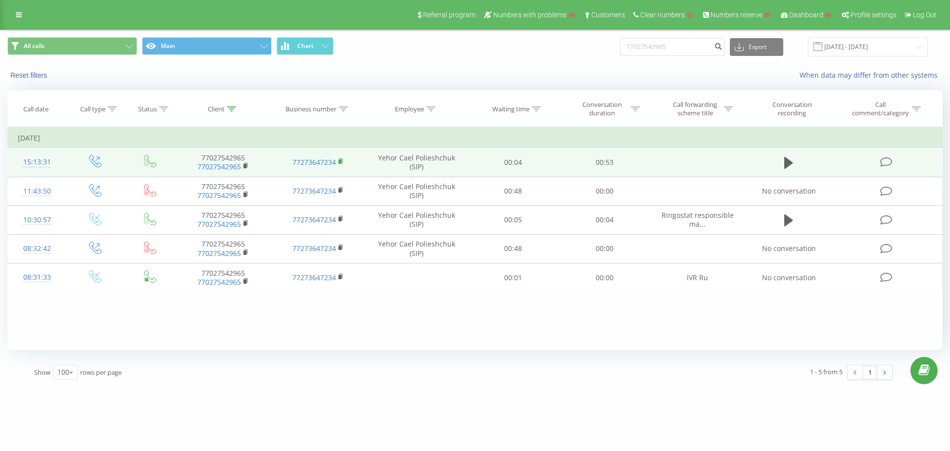
click at [342, 160] on icon at bounding box center [340, 160] width 3 height 4
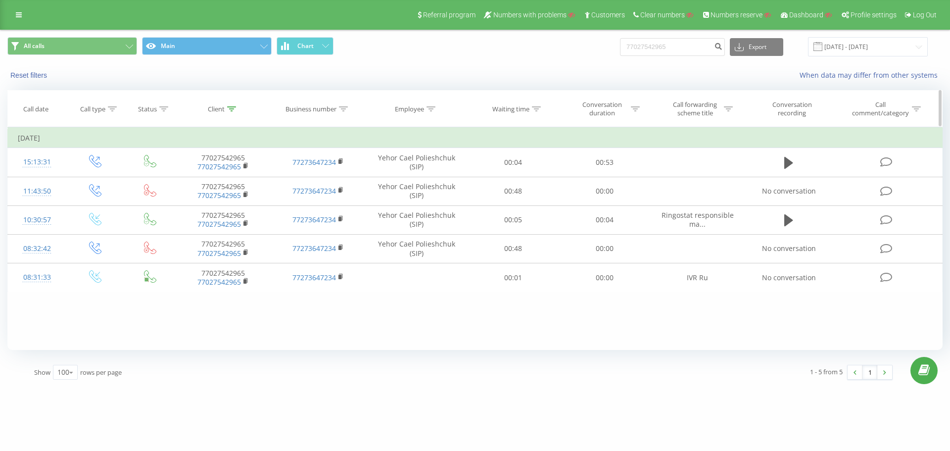
click at [226, 107] on div "Client" at bounding box center [222, 109] width 28 height 8
click at [233, 176] on input "77027542965" at bounding box center [223, 179] width 87 height 17
click button "OK" at bounding box center [244, 199] width 42 height 12
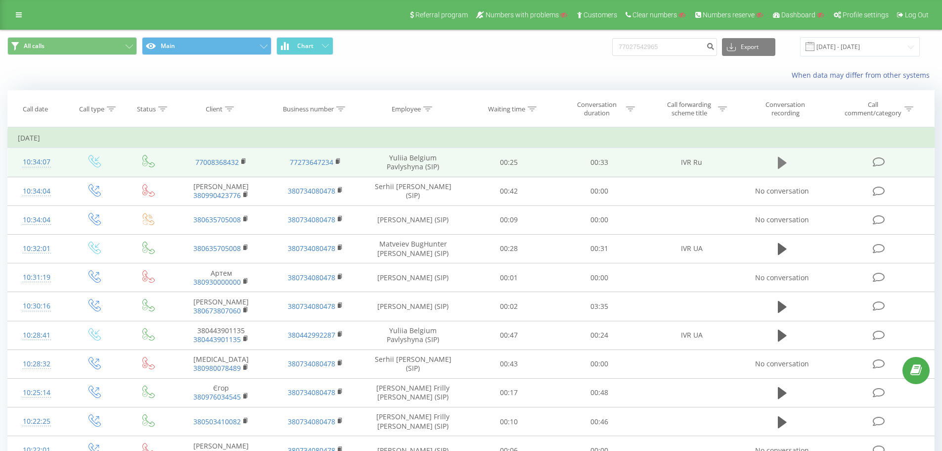
click at [779, 162] on icon at bounding box center [782, 163] width 9 height 12
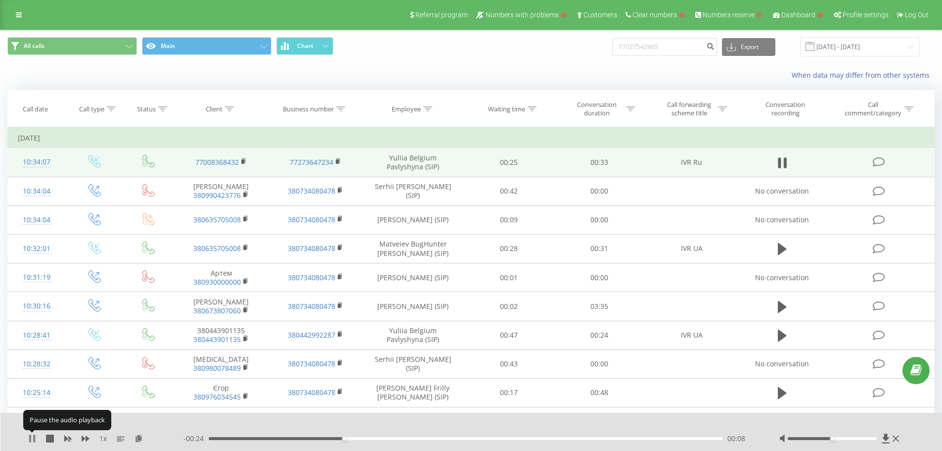
click at [36, 437] on icon at bounding box center [32, 438] width 8 height 8
click at [504, 47] on div "All calls Main Chart 77027542965 Export .csv .xls .xlsx 19.07.2025 - 19.08.2025" at bounding box center [471, 46] width 928 height 19
click at [42, 165] on div "10:34:07" at bounding box center [37, 161] width 38 height 19
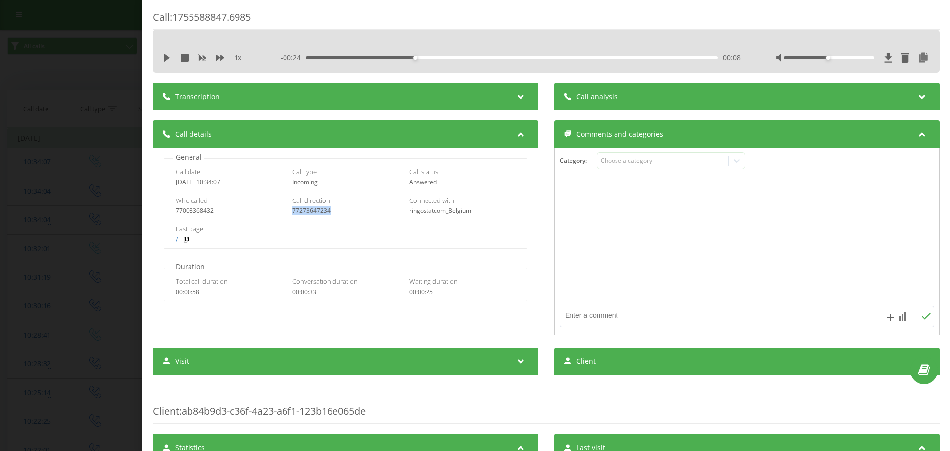
drag, startPoint x: 301, startPoint y: 208, endPoint x: 288, endPoint y: 208, distance: 12.4
click at [288, 208] on div "Who called 77008368432 Call direction 77273647234 Connected with ringostatcom_B…" at bounding box center [345, 205] width 362 height 29
copy div "77273647234"
click at [98, 62] on div "Call : 1755588847.6985 1 x - 00:24 00:08 00:08 Transcription For AI analysis of…" at bounding box center [475, 225] width 950 height 451
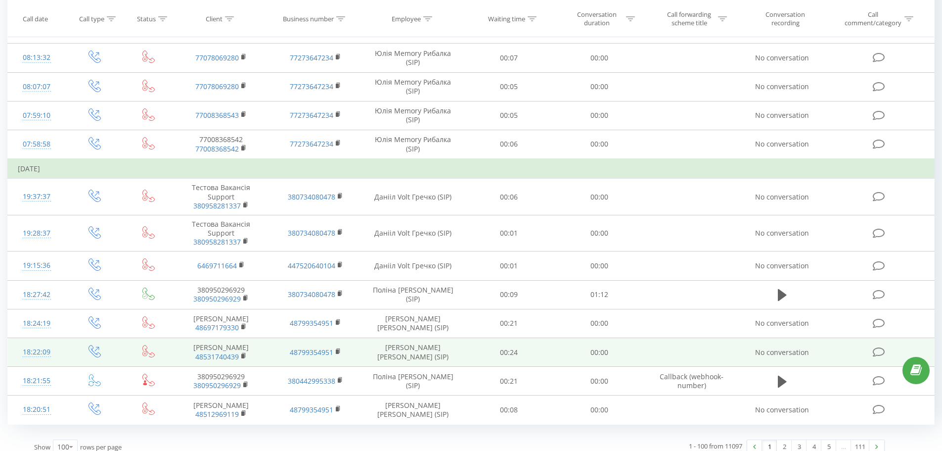
scroll to position [2681, 0]
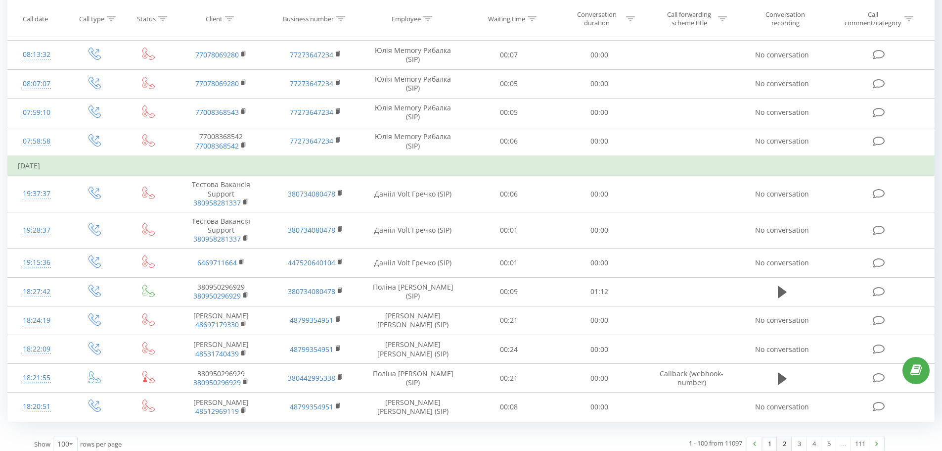
click at [780, 437] on link "2" at bounding box center [784, 444] width 15 height 14
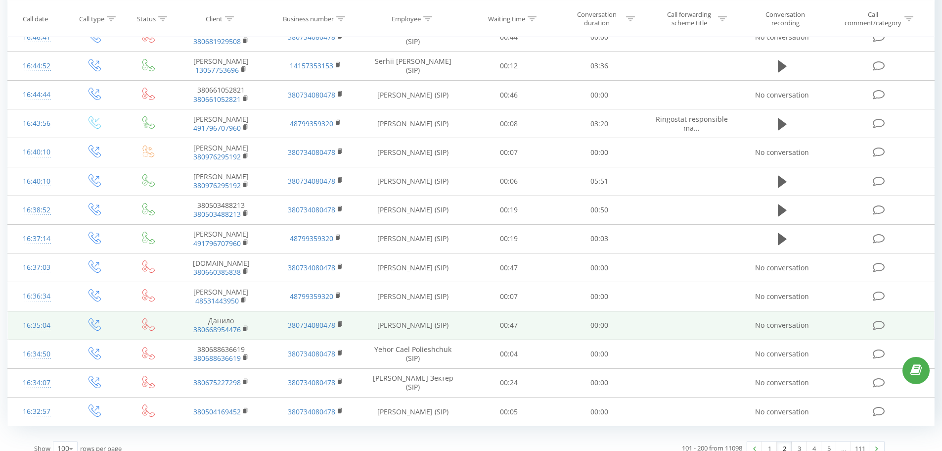
scroll to position [2636, 0]
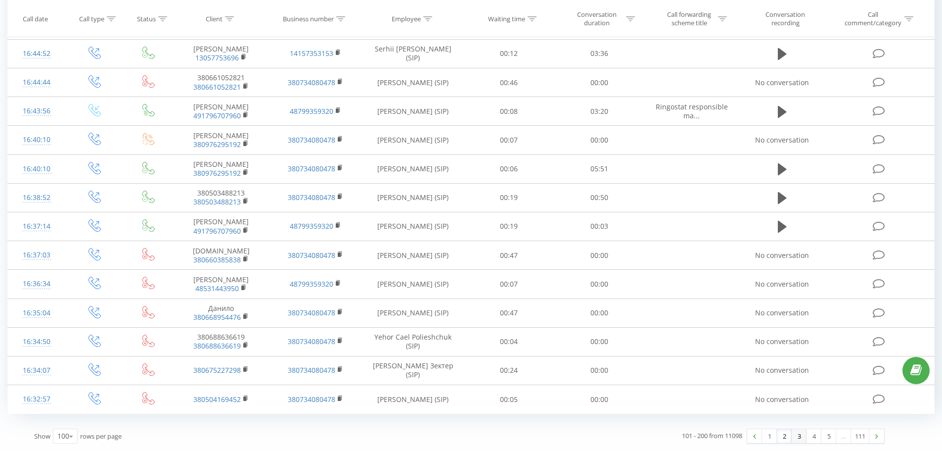
click at [797, 440] on link "3" at bounding box center [799, 436] width 15 height 14
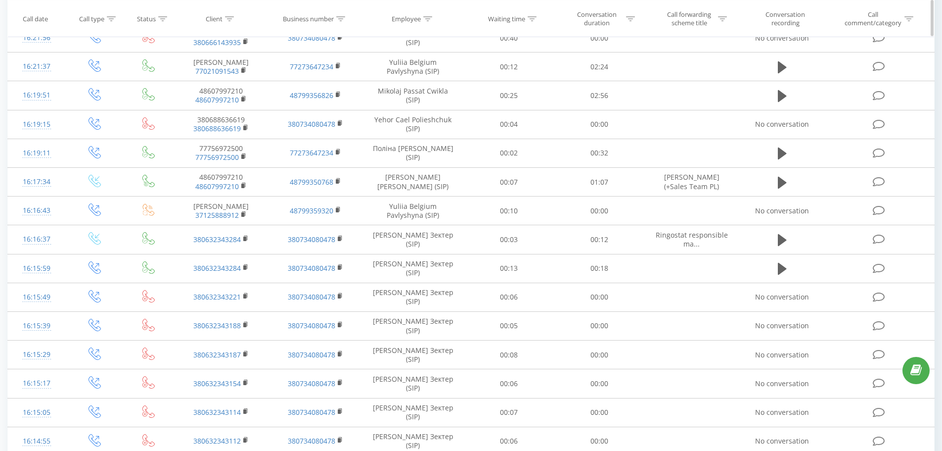
scroll to position [313, 0]
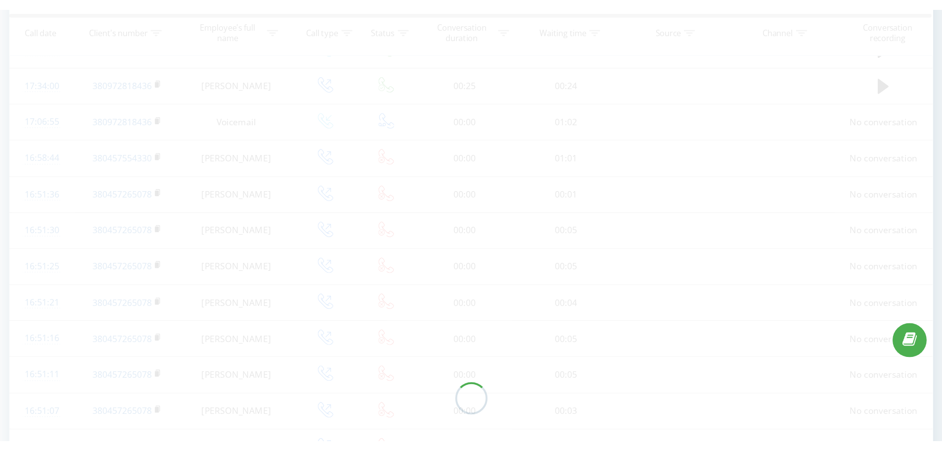
scroll to position [148, 0]
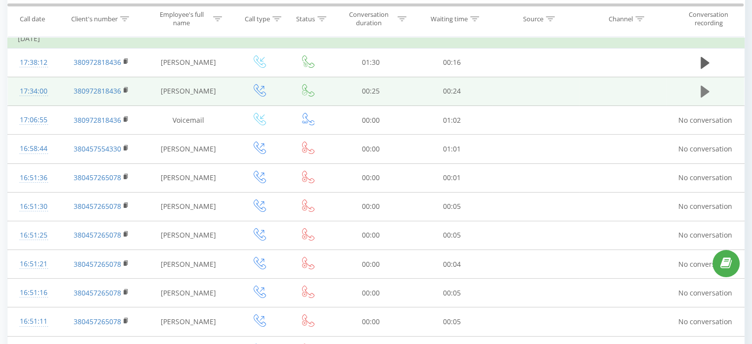
click at [705, 92] on icon at bounding box center [705, 92] width 9 height 12
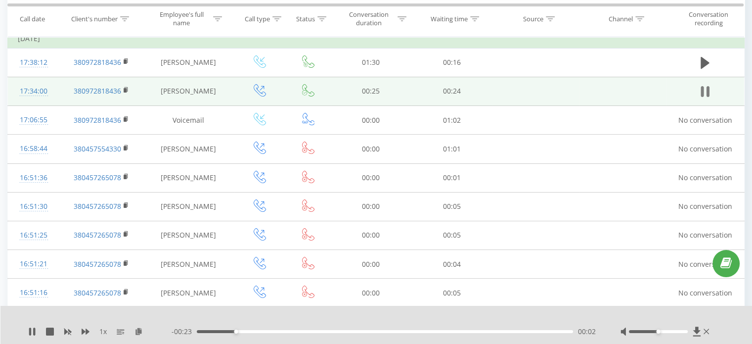
click at [706, 91] on icon at bounding box center [705, 92] width 9 height 14
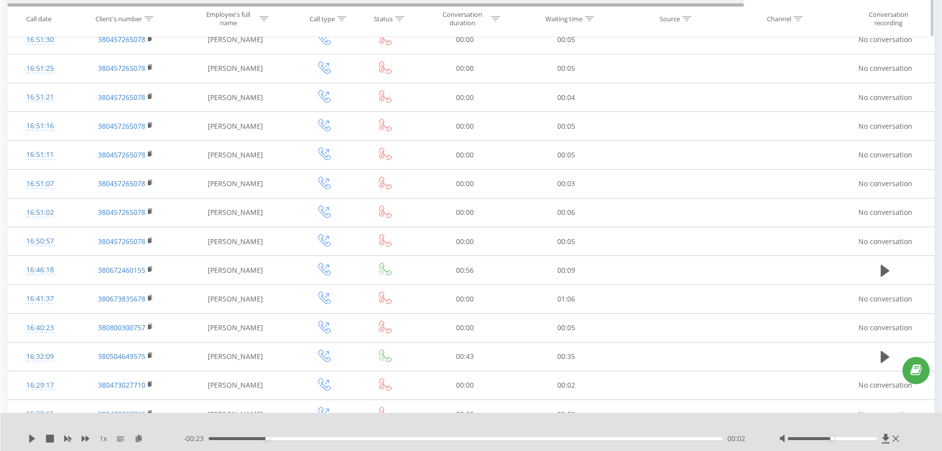
scroll to position [265, 0]
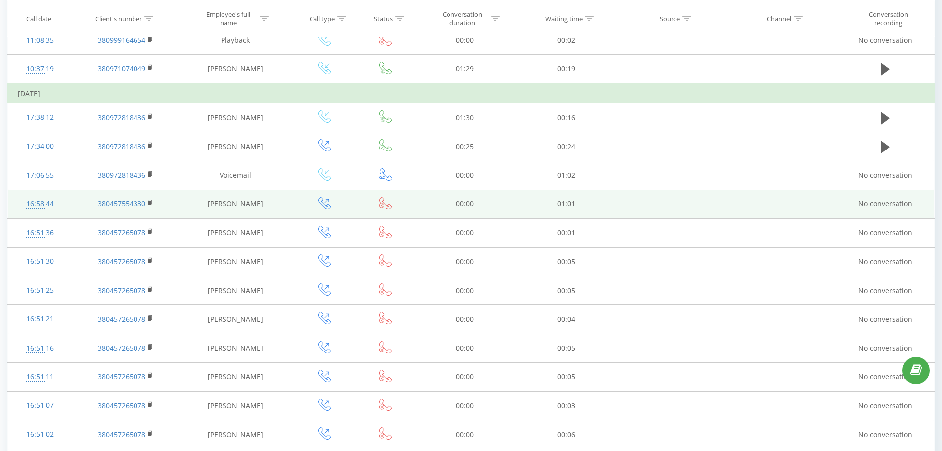
scroll to position [128, 0]
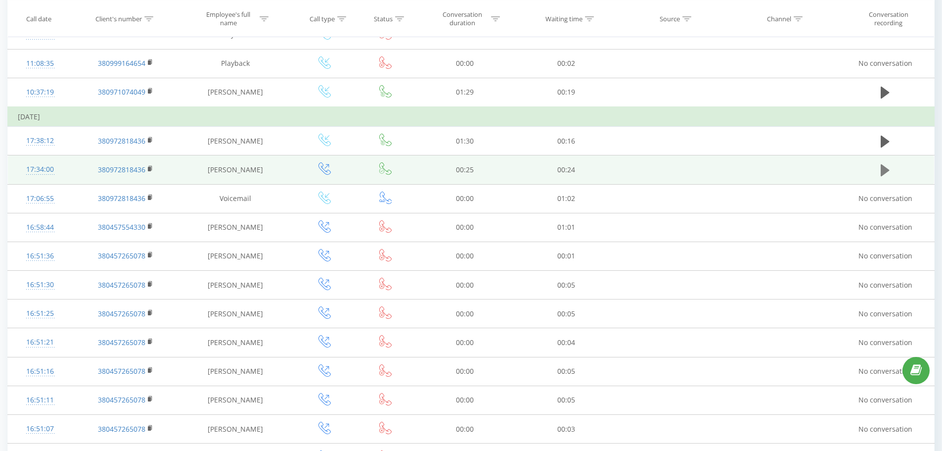
click at [884, 169] on icon at bounding box center [885, 170] width 9 height 12
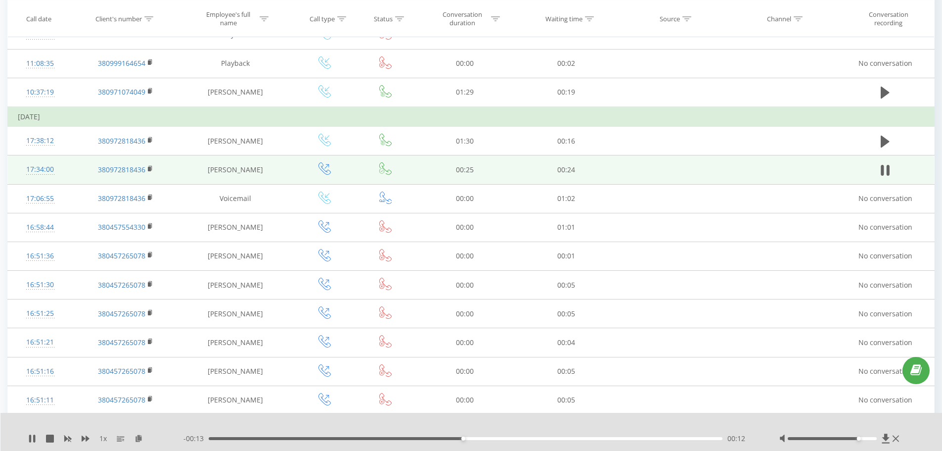
drag, startPoint x: 842, startPoint y: 438, endPoint x: 858, endPoint y: 435, distance: 16.6
click at [859, 436] on div "Accessibility label" at bounding box center [859, 438] width 4 height 4
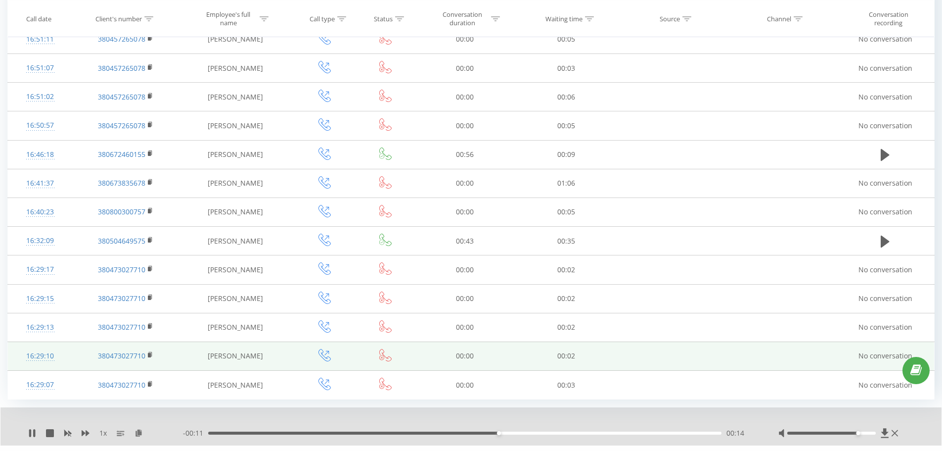
scroll to position [512, 0]
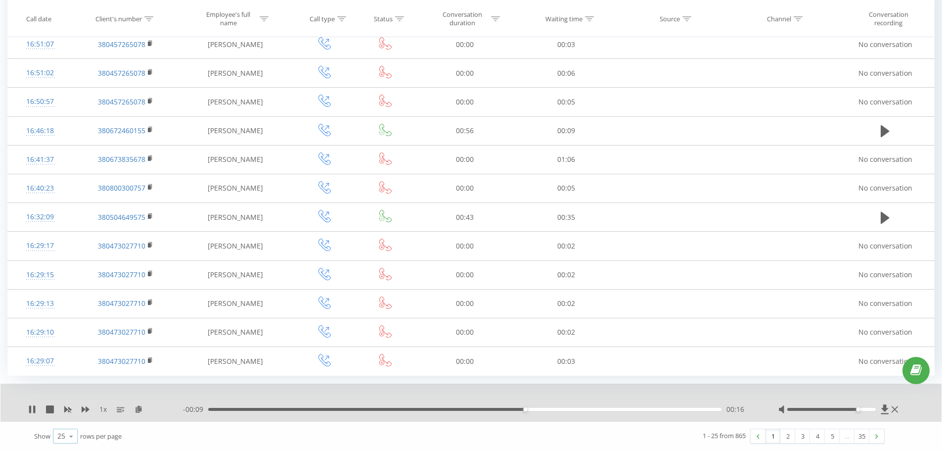
click at [69, 433] on icon at bounding box center [71, 435] width 15 height 19
click at [70, 418] on div "100" at bounding box center [65, 422] width 24 height 14
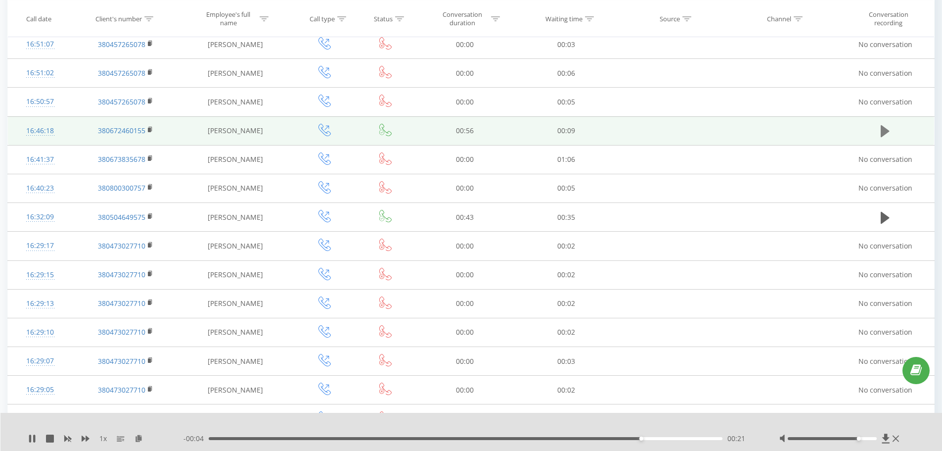
click at [882, 134] on icon at bounding box center [885, 131] width 9 height 12
click at [591, 438] on div "00:29" at bounding box center [466, 438] width 515 height 3
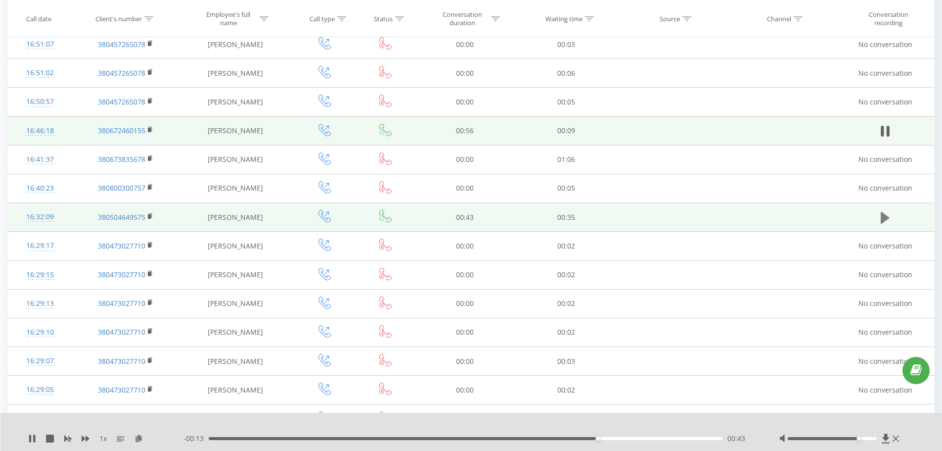
click at [880, 219] on button at bounding box center [885, 217] width 15 height 15
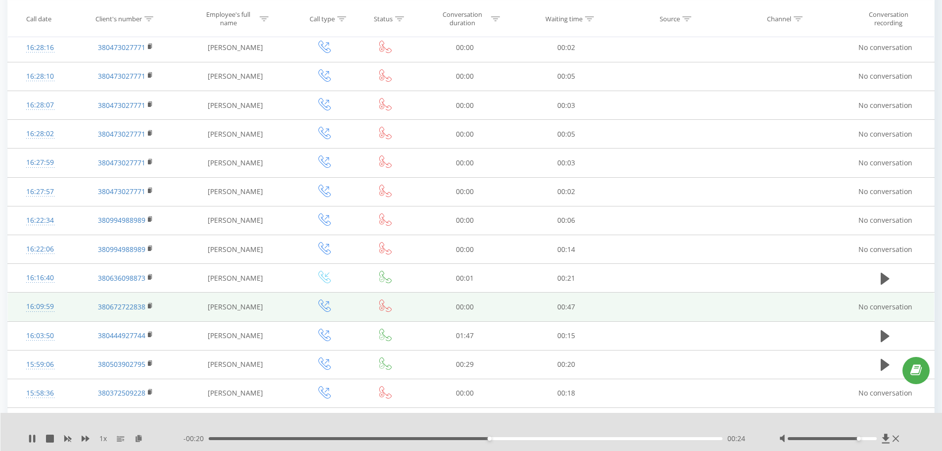
scroll to position [1353, 0]
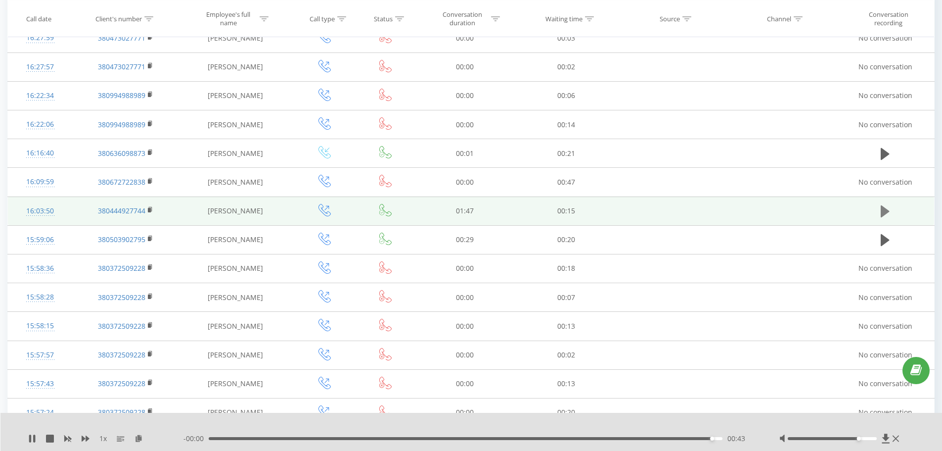
click at [880, 207] on button at bounding box center [885, 211] width 15 height 15
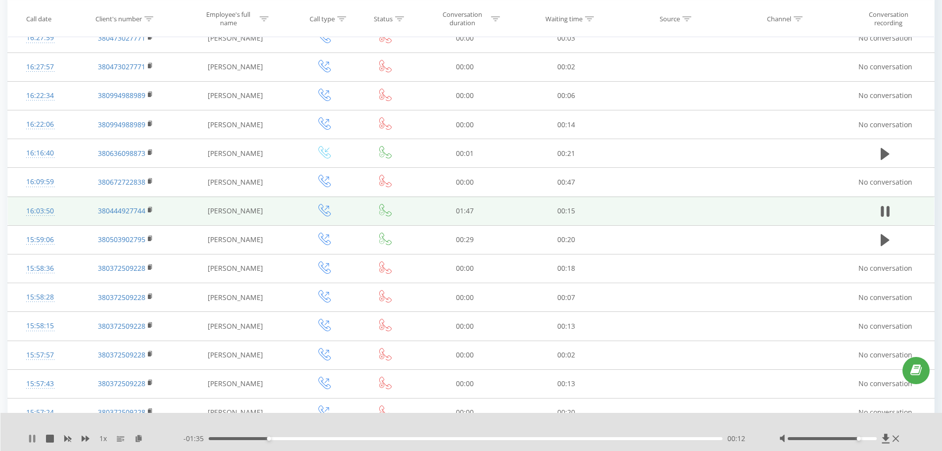
click at [30, 437] on icon at bounding box center [30, 438] width 2 height 8
click at [31, 436] on icon at bounding box center [32, 438] width 6 height 8
click at [242, 437] on div "00:13" at bounding box center [466, 438] width 515 height 3
click at [32, 436] on icon at bounding box center [32, 438] width 8 height 8
click at [29, 437] on icon at bounding box center [32, 438] width 8 height 8
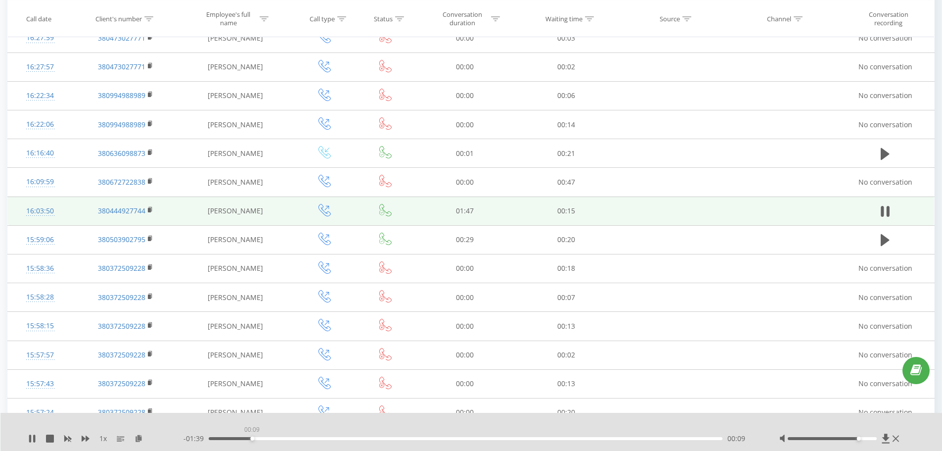
click at [252, 437] on div "00:09" at bounding box center [466, 438] width 515 height 3
click at [34, 437] on icon at bounding box center [34, 438] width 2 height 8
click at [30, 437] on icon at bounding box center [32, 438] width 6 height 8
click at [613, 425] on div at bounding box center [465, 425] width 699 height 11
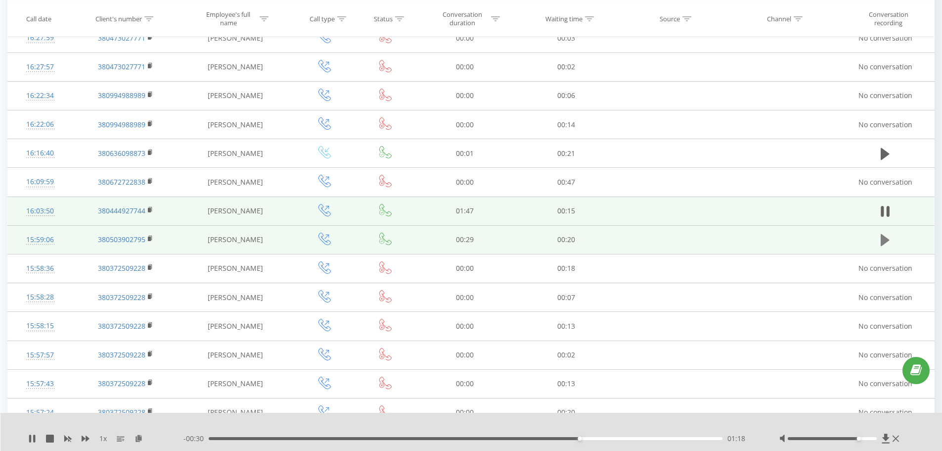
click at [882, 239] on icon at bounding box center [885, 240] width 9 height 12
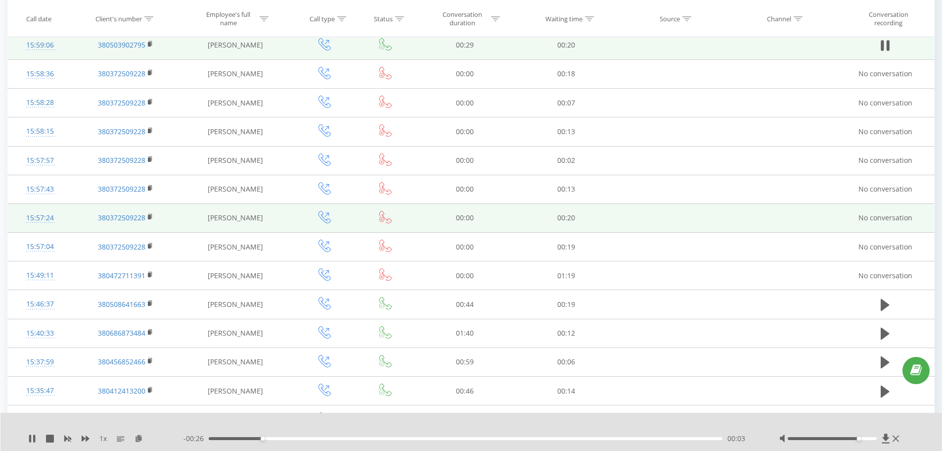
scroll to position [1551, 0]
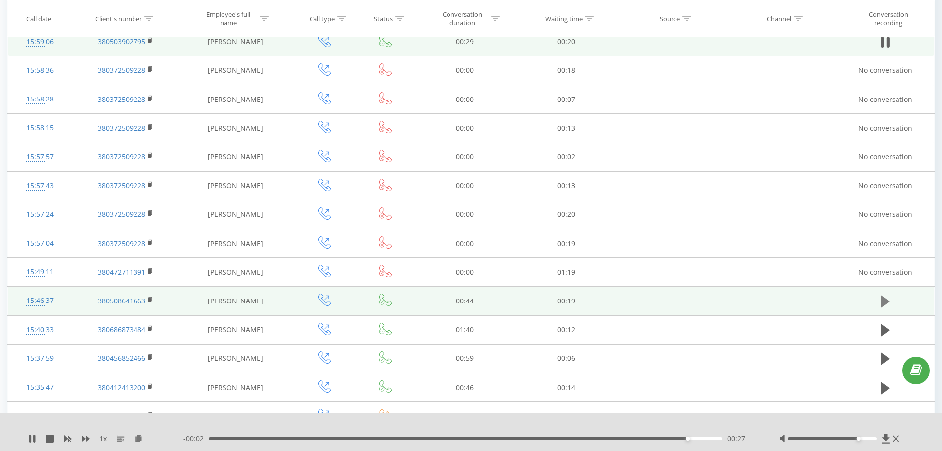
click at [883, 295] on icon at bounding box center [885, 301] width 9 height 14
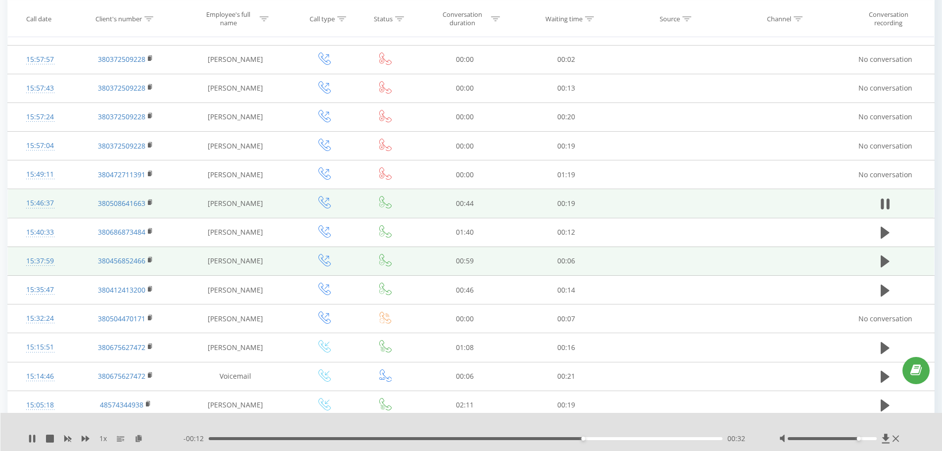
scroll to position [1650, 0]
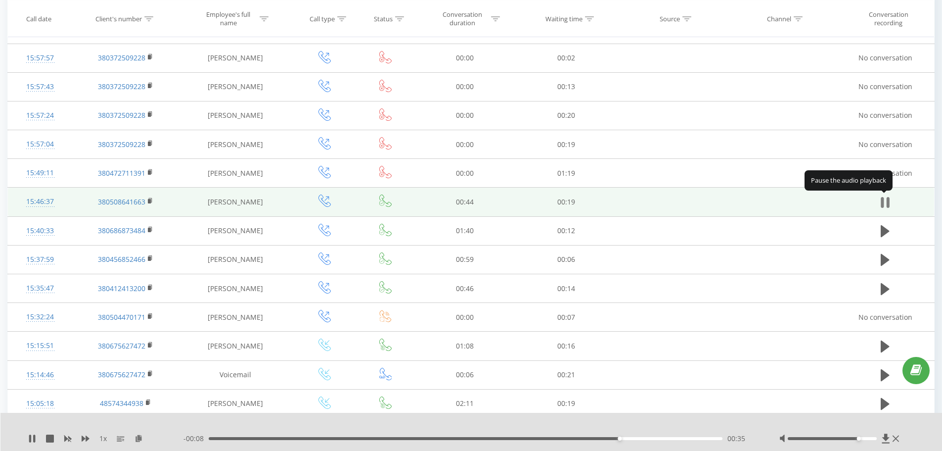
click at [883, 205] on icon at bounding box center [882, 202] width 3 height 11
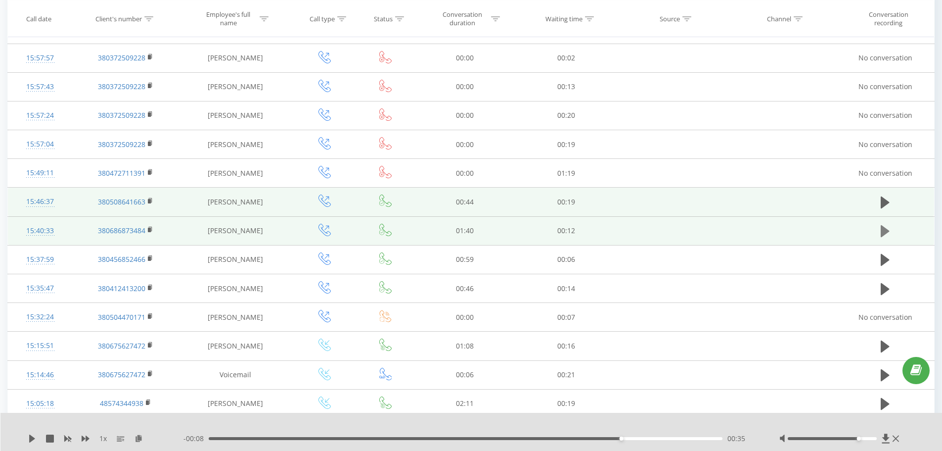
click at [883, 227] on icon at bounding box center [885, 231] width 9 height 12
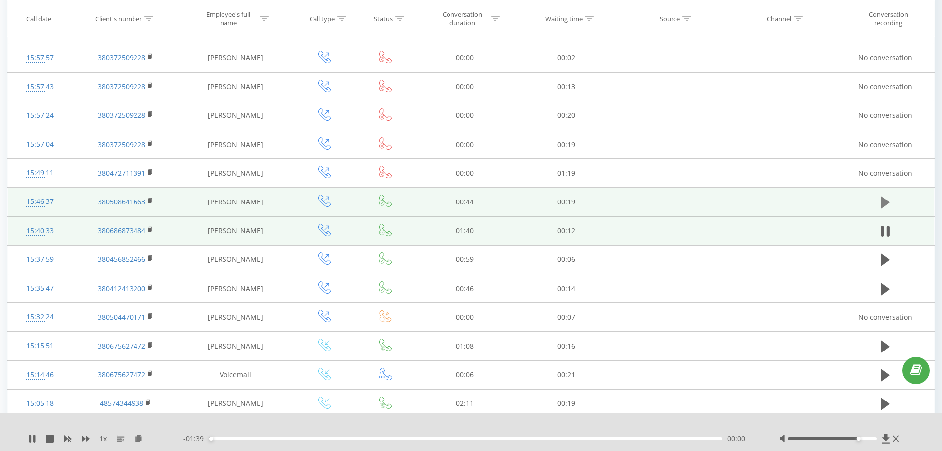
click at [887, 196] on icon at bounding box center [885, 202] width 9 height 14
click at [526, 436] on div "--:-- --:--" at bounding box center [469, 438] width 571 height 10
click at [525, 436] on div "- 00:44 00:00 00:00" at bounding box center [469, 438] width 571 height 10
click at [525, 439] on div "00:00" at bounding box center [466, 438] width 515 height 3
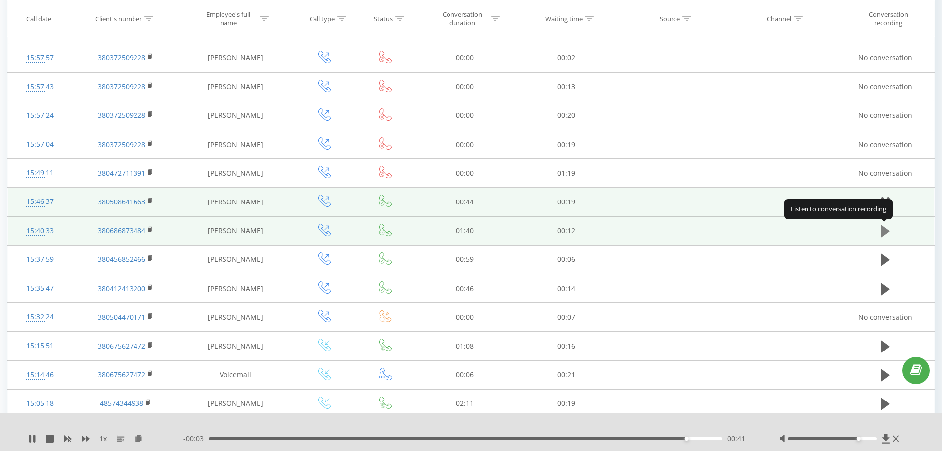
click at [883, 234] on icon at bounding box center [885, 231] width 9 height 12
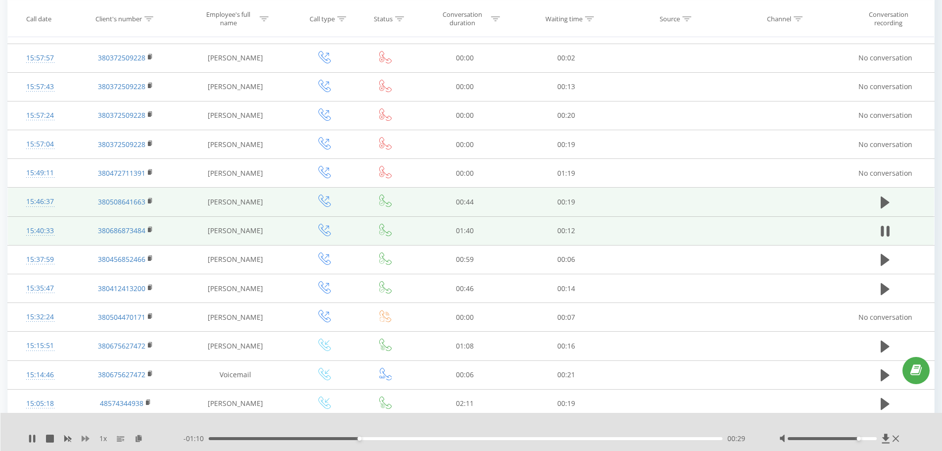
click at [85, 435] on icon at bounding box center [86, 438] width 8 height 8
click at [434, 418] on div "1.25 x - 00:58 00:41 00:41" at bounding box center [471, 432] width 942 height 38
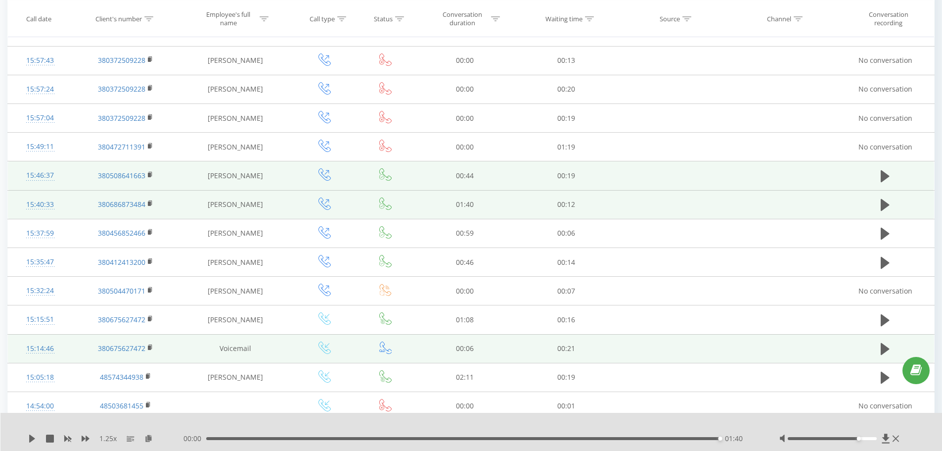
scroll to position [1699, 0]
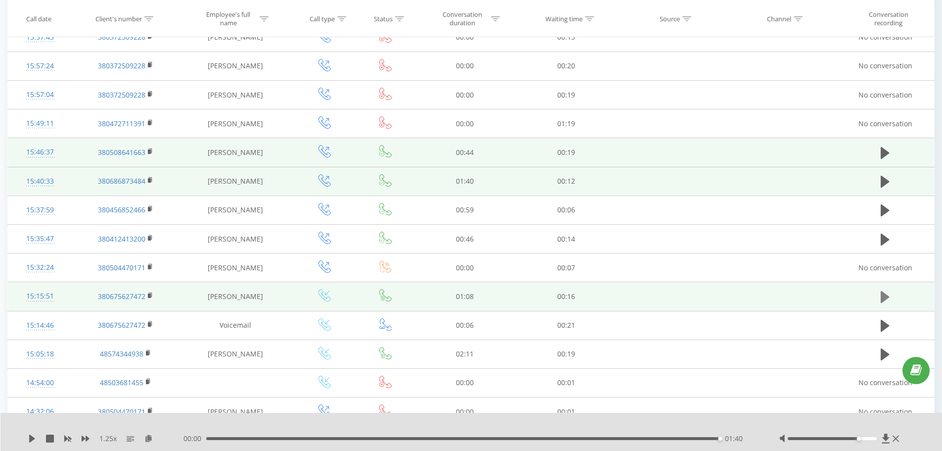
click at [885, 295] on icon at bounding box center [885, 297] width 9 height 12
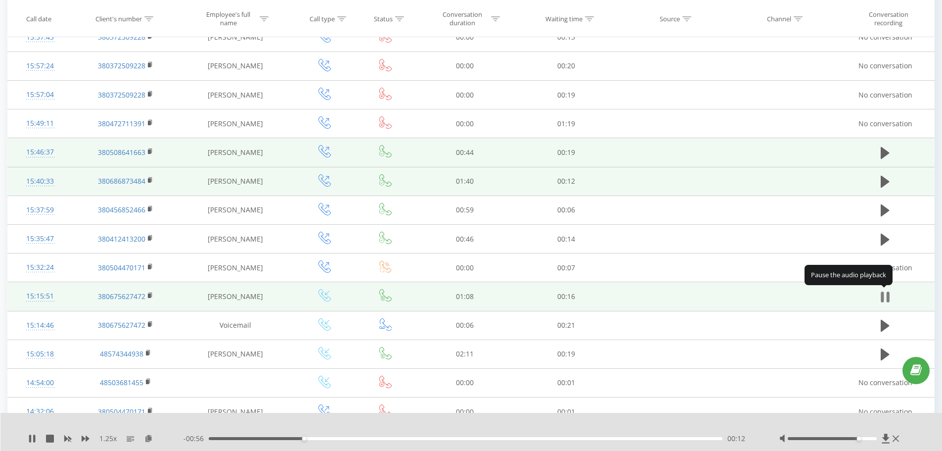
click at [887, 297] on icon at bounding box center [888, 296] width 3 height 11
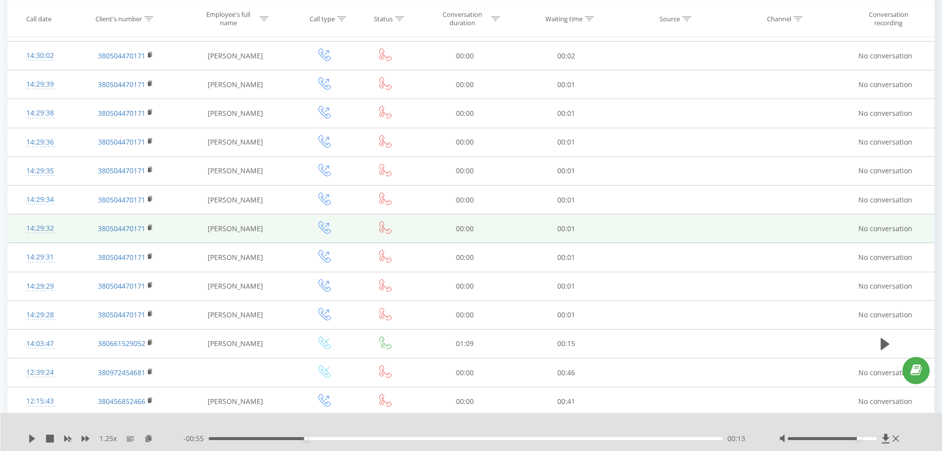
scroll to position [2293, 0]
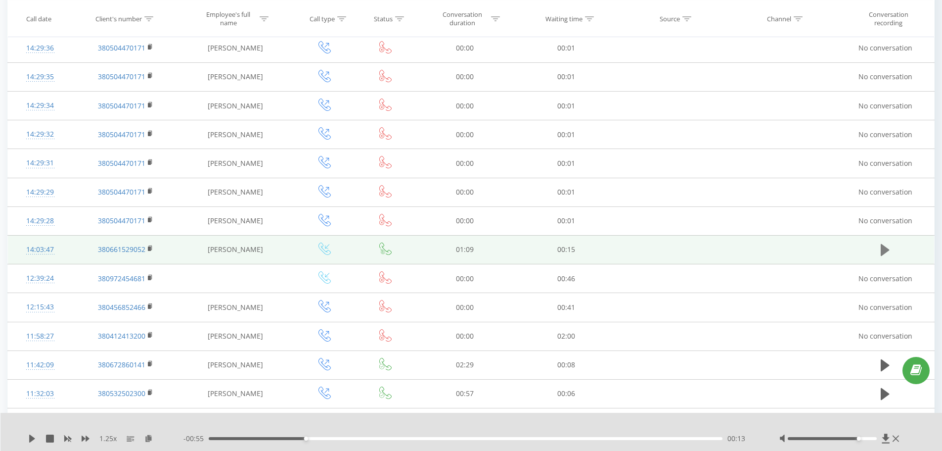
click at [887, 253] on icon at bounding box center [885, 250] width 9 height 14
click at [884, 247] on icon at bounding box center [885, 250] width 9 height 14
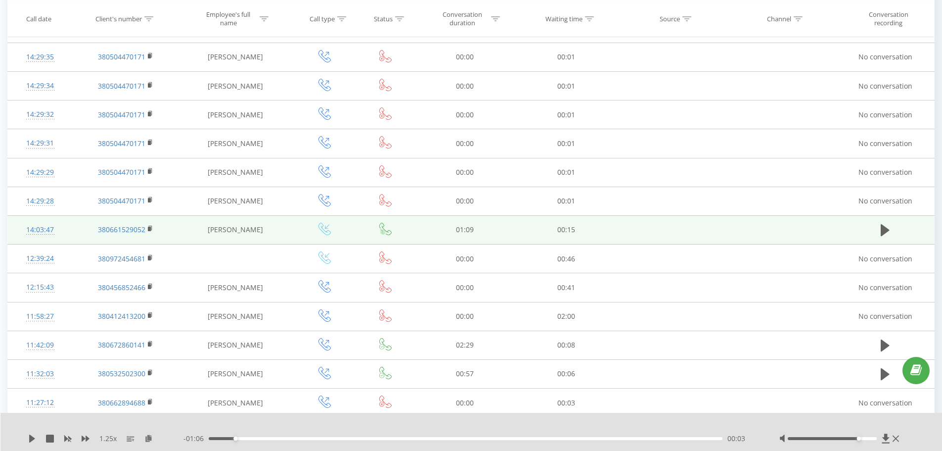
scroll to position [2342, 0]
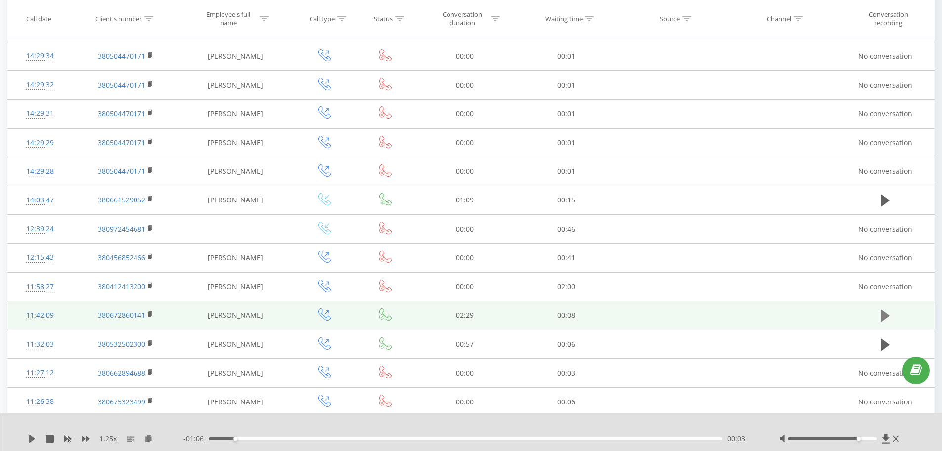
click at [880, 315] on button at bounding box center [885, 315] width 15 height 15
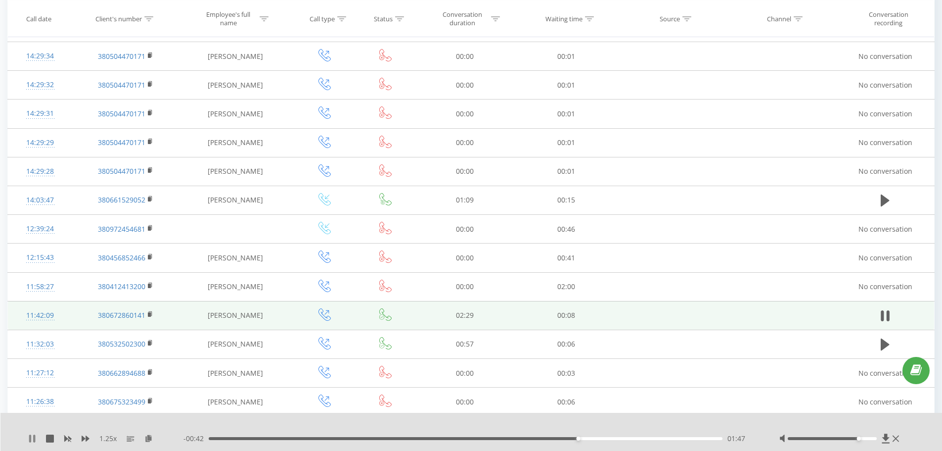
click at [34, 435] on icon at bounding box center [34, 438] width 2 height 8
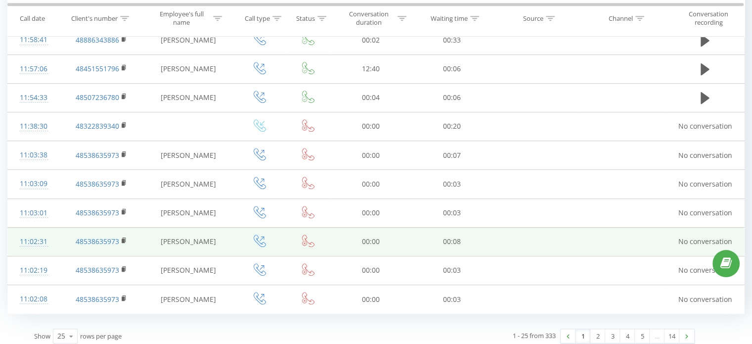
scroll to position [578, 0]
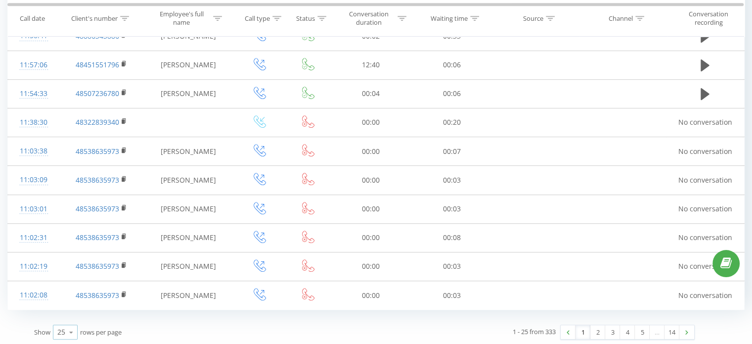
click at [58, 328] on div "25" at bounding box center [61, 332] width 8 height 10
click at [65, 313] on span "100" at bounding box center [63, 317] width 12 height 9
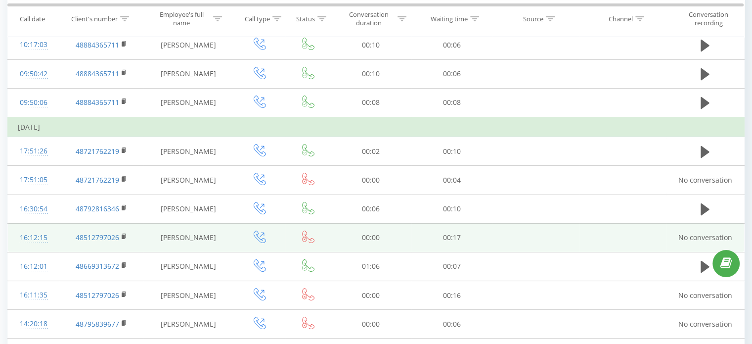
scroll to position [148, 0]
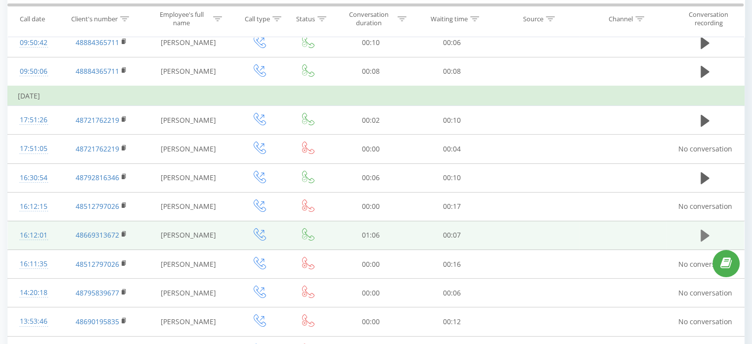
click at [705, 233] on icon at bounding box center [705, 236] width 9 height 12
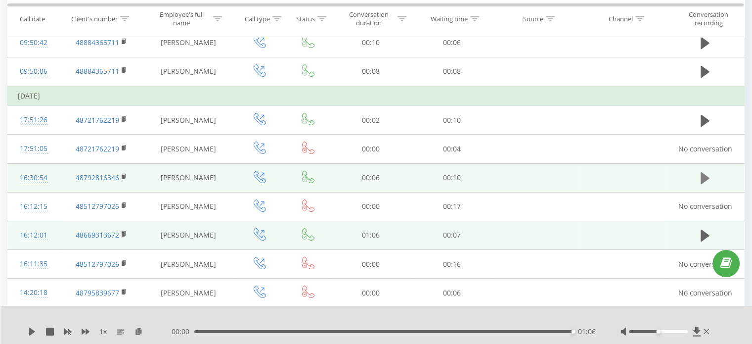
click at [703, 171] on icon at bounding box center [705, 178] width 9 height 14
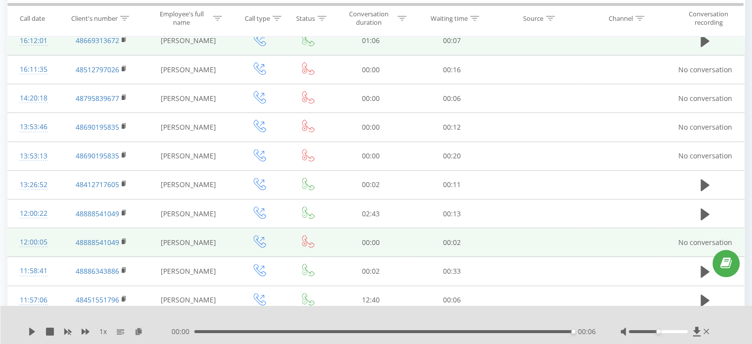
scroll to position [346, 0]
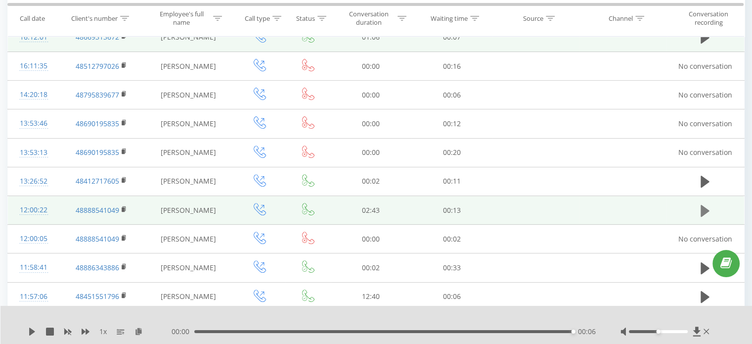
click at [704, 212] on icon at bounding box center [705, 210] width 9 height 12
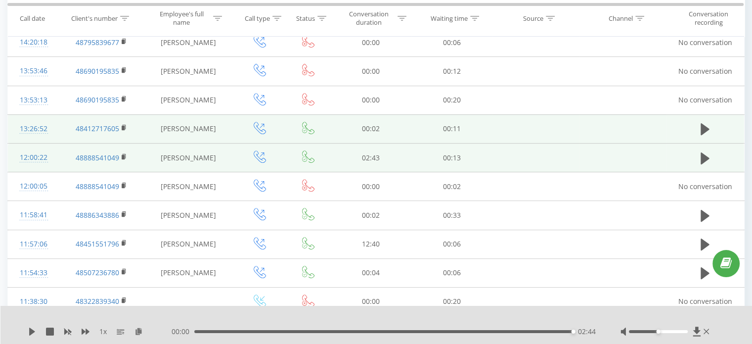
scroll to position [396, 0]
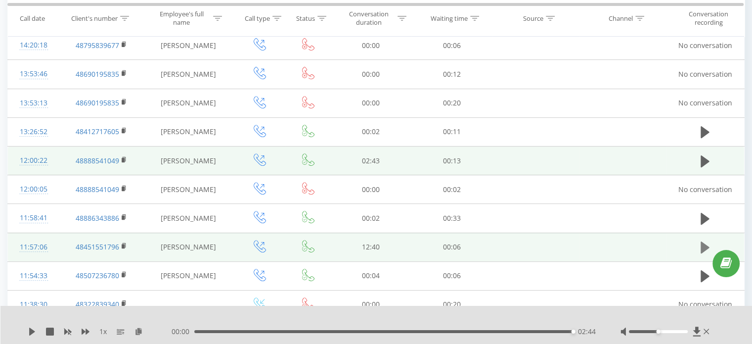
click at [709, 242] on icon at bounding box center [705, 247] width 9 height 14
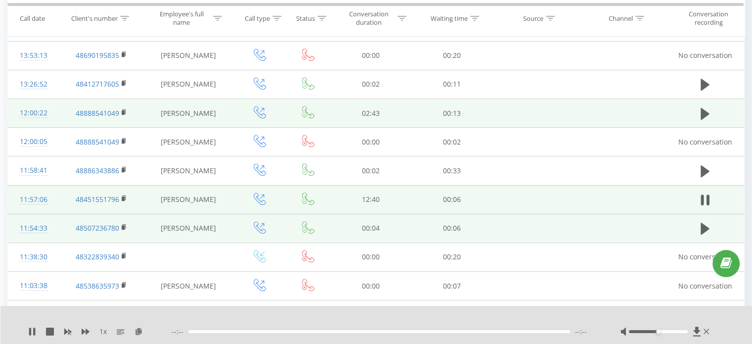
scroll to position [445, 0]
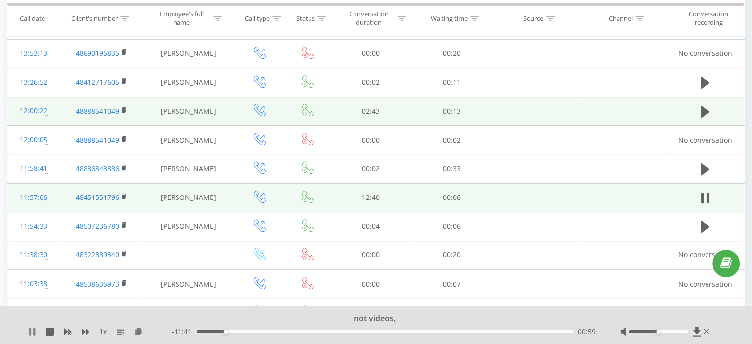
click at [32, 328] on icon at bounding box center [32, 332] width 8 height 8
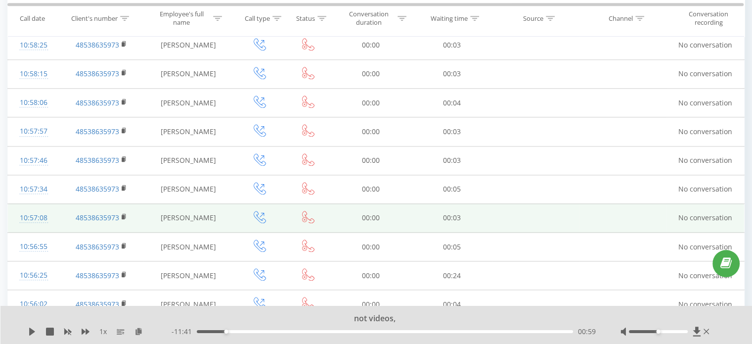
scroll to position [1088, 0]
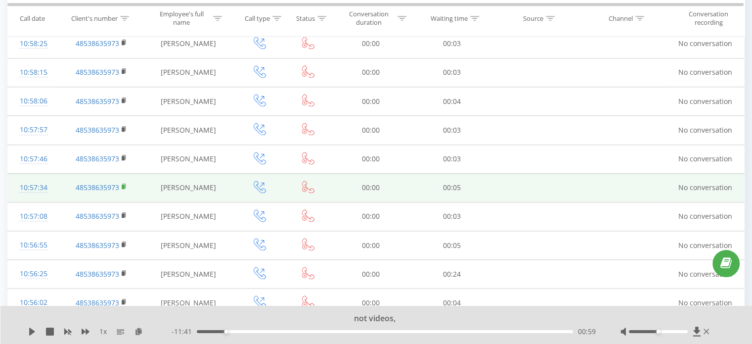
click at [123, 185] on rect at bounding box center [123, 187] width 3 height 4
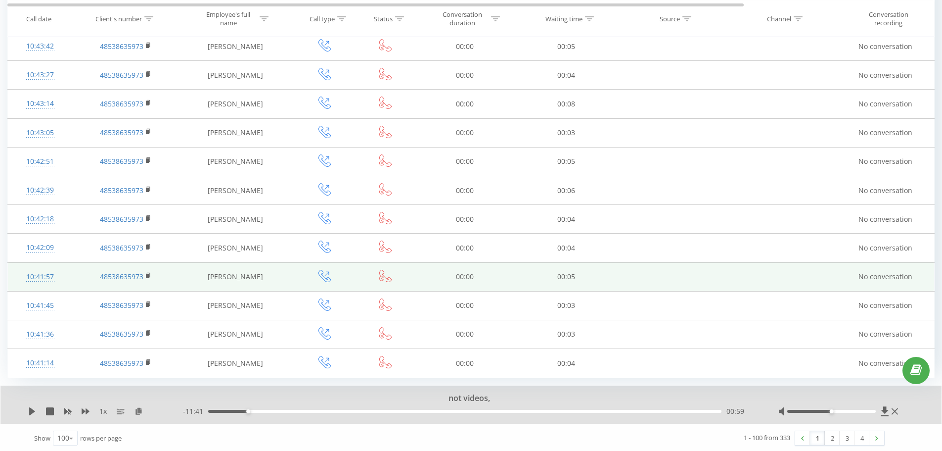
scroll to position [2671, 0]
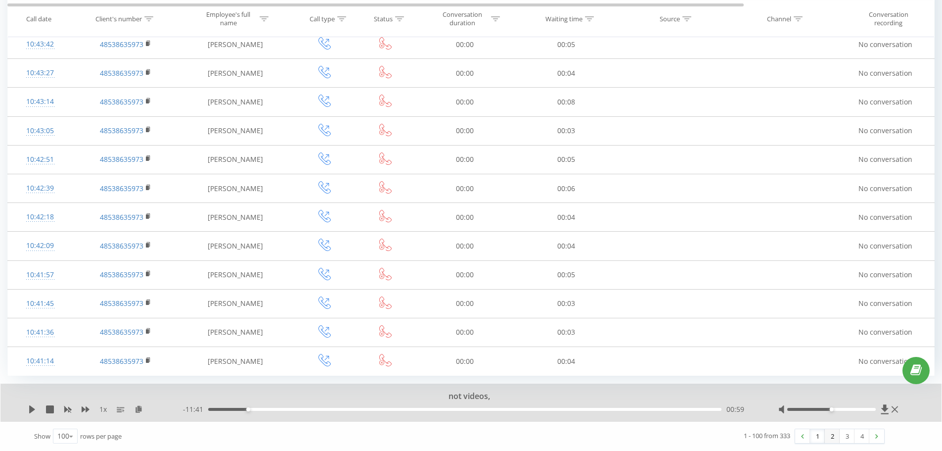
click at [759, 343] on link "2" at bounding box center [832, 436] width 15 height 14
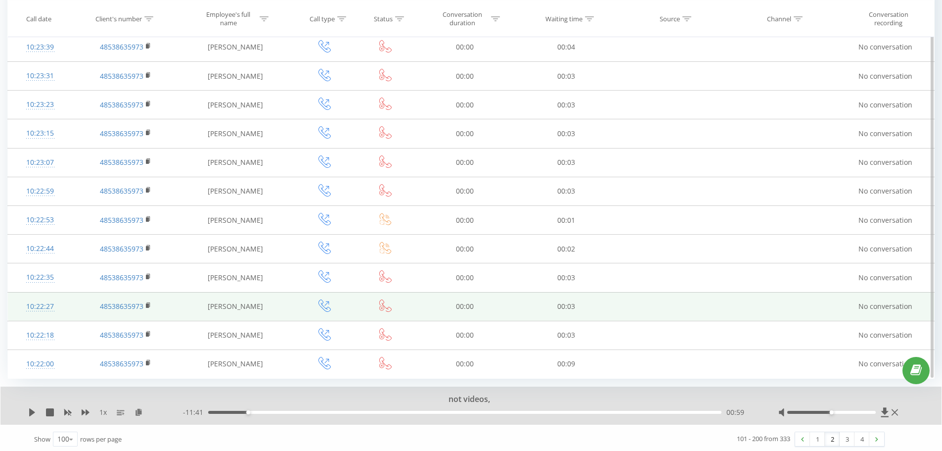
scroll to position [2651, 0]
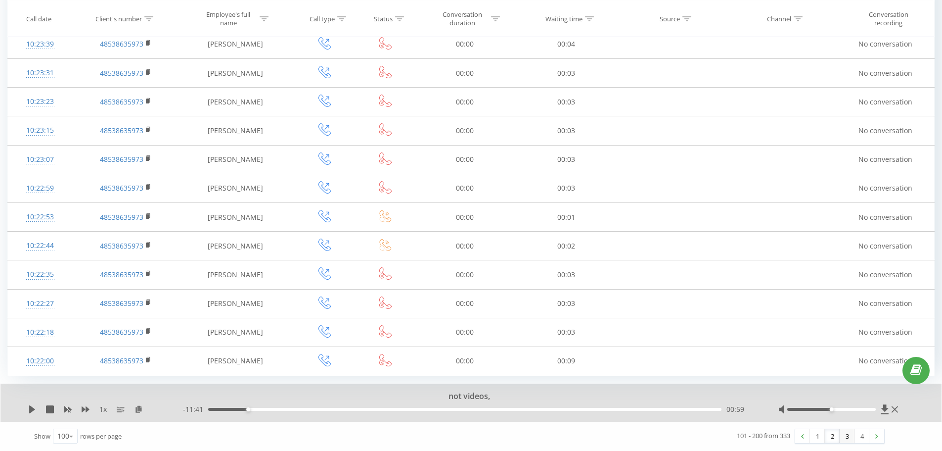
click at [759, 343] on link "3" at bounding box center [847, 436] width 15 height 14
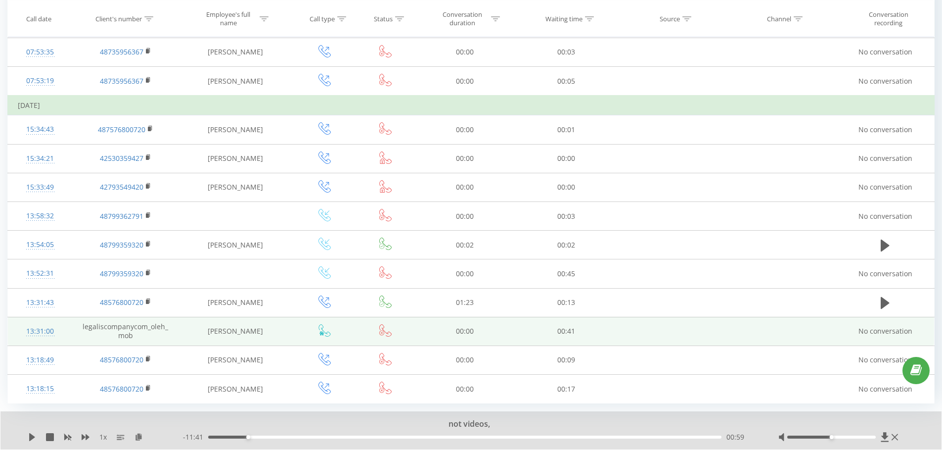
scroll to position [2671, 0]
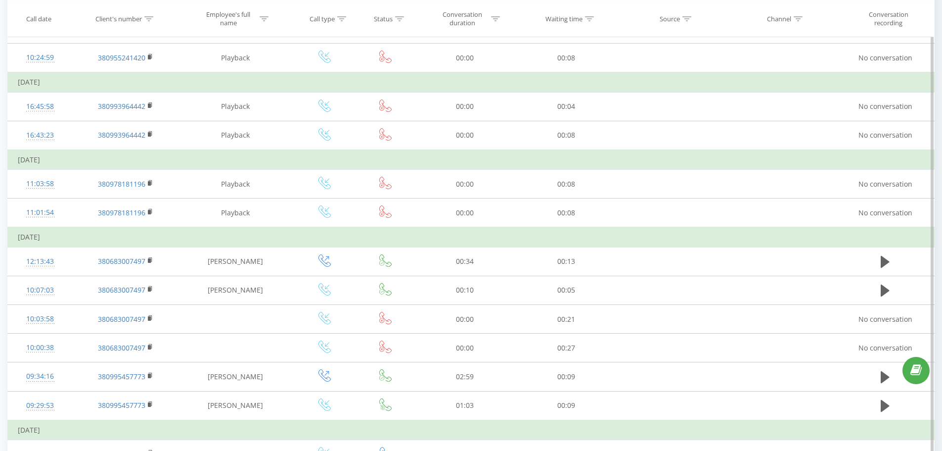
scroll to position [247, 0]
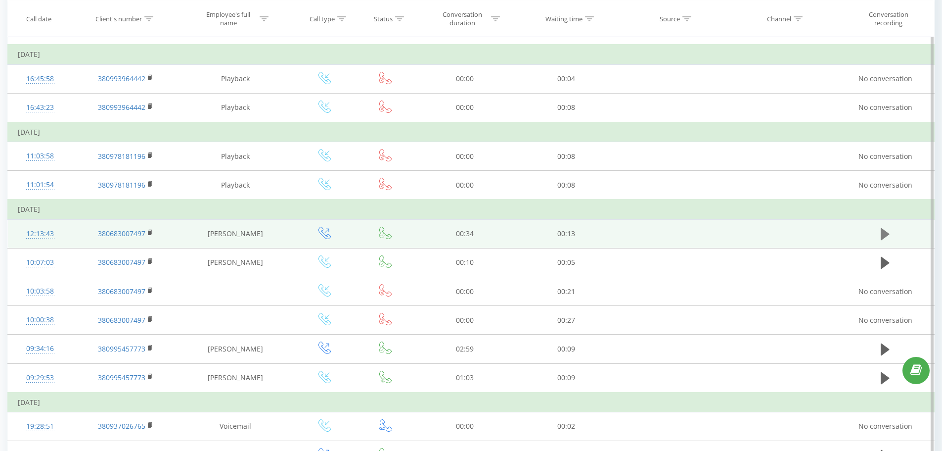
click at [887, 233] on icon at bounding box center [885, 234] width 9 height 12
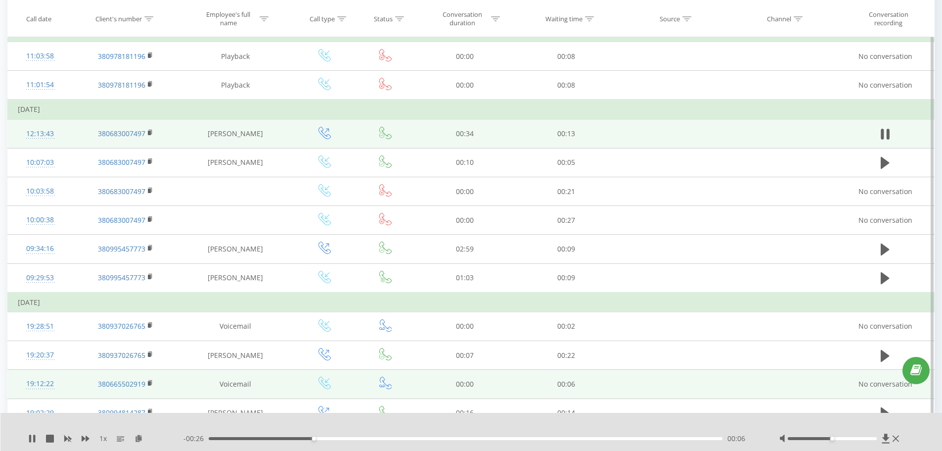
scroll to position [344, 0]
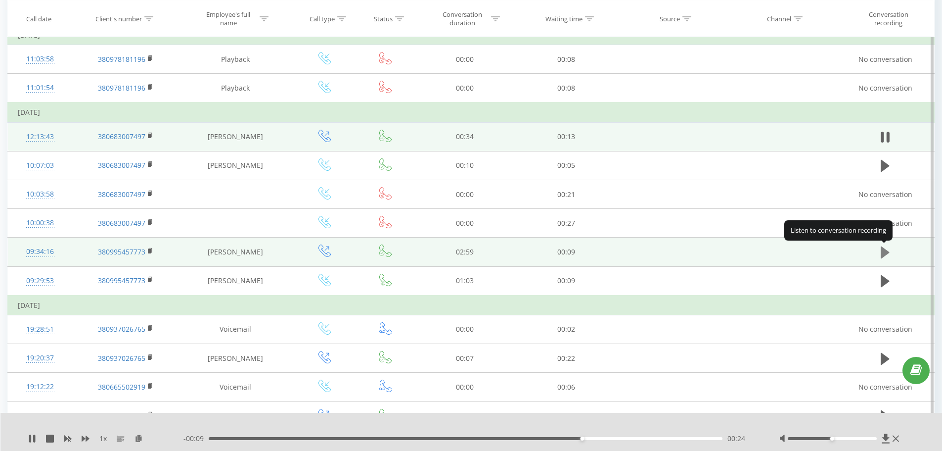
click at [883, 248] on icon at bounding box center [885, 252] width 9 height 12
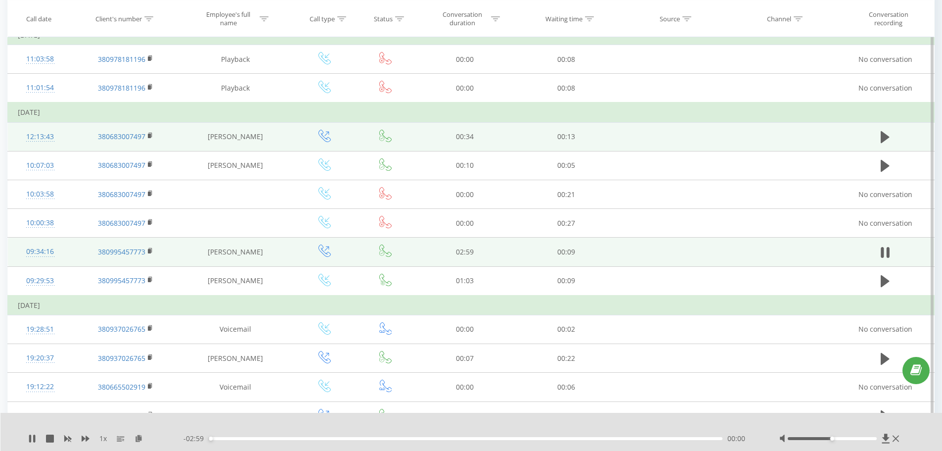
click at [363, 439] on div "00:00" at bounding box center [466, 438] width 515 height 3
